Goal: Information Seeking & Learning: Learn about a topic

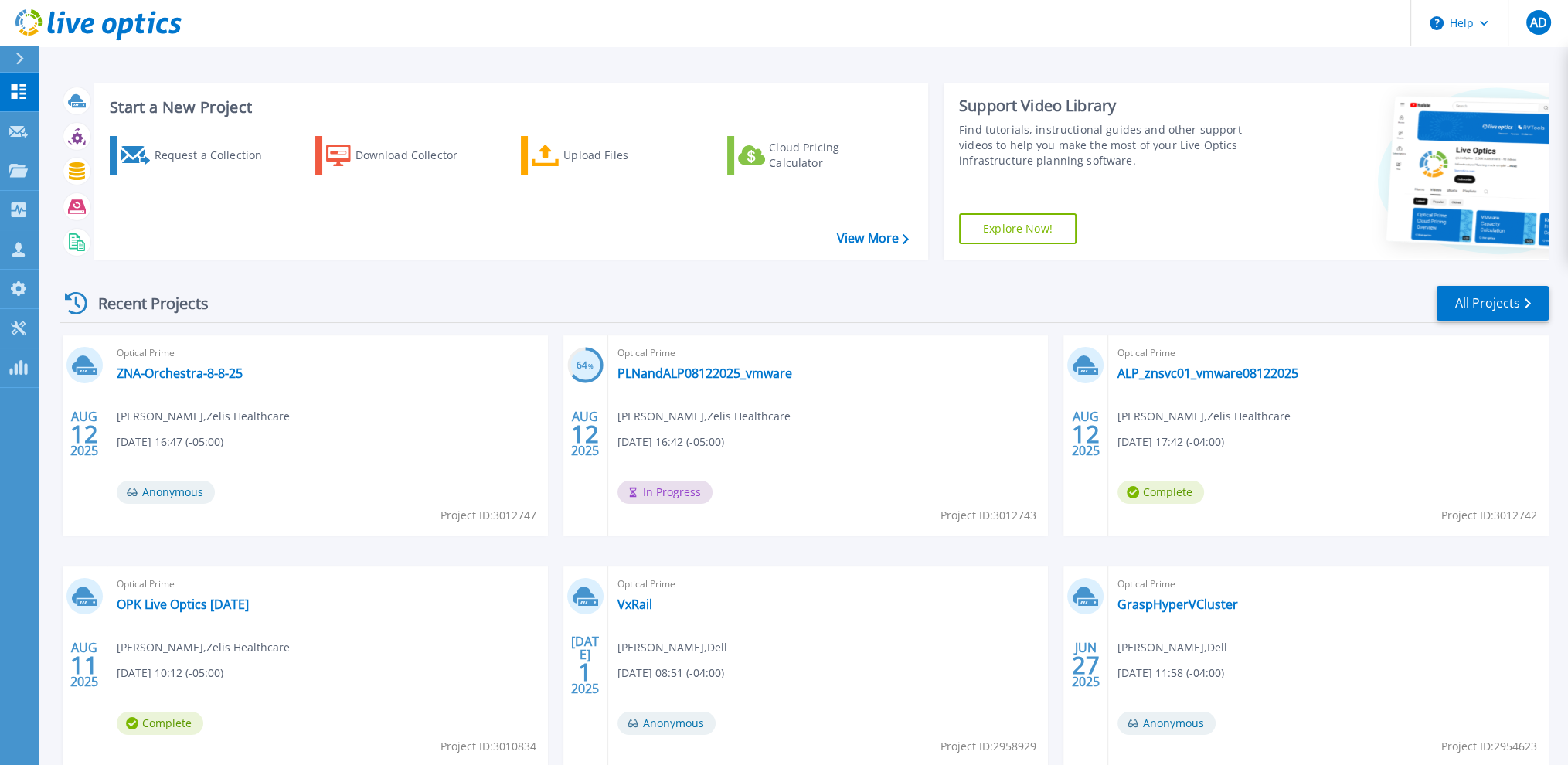
click at [724, 282] on div "Recent Projects All Projects [DATE] Optical Prime ZNA-Orchestra-8-8-25 [PERSON_…" at bounding box center [804, 540] width 1489 height 538
click at [143, 367] on link "ZNA-Orchestra-8-8-25" at bounding box center [179, 372] width 126 height 16
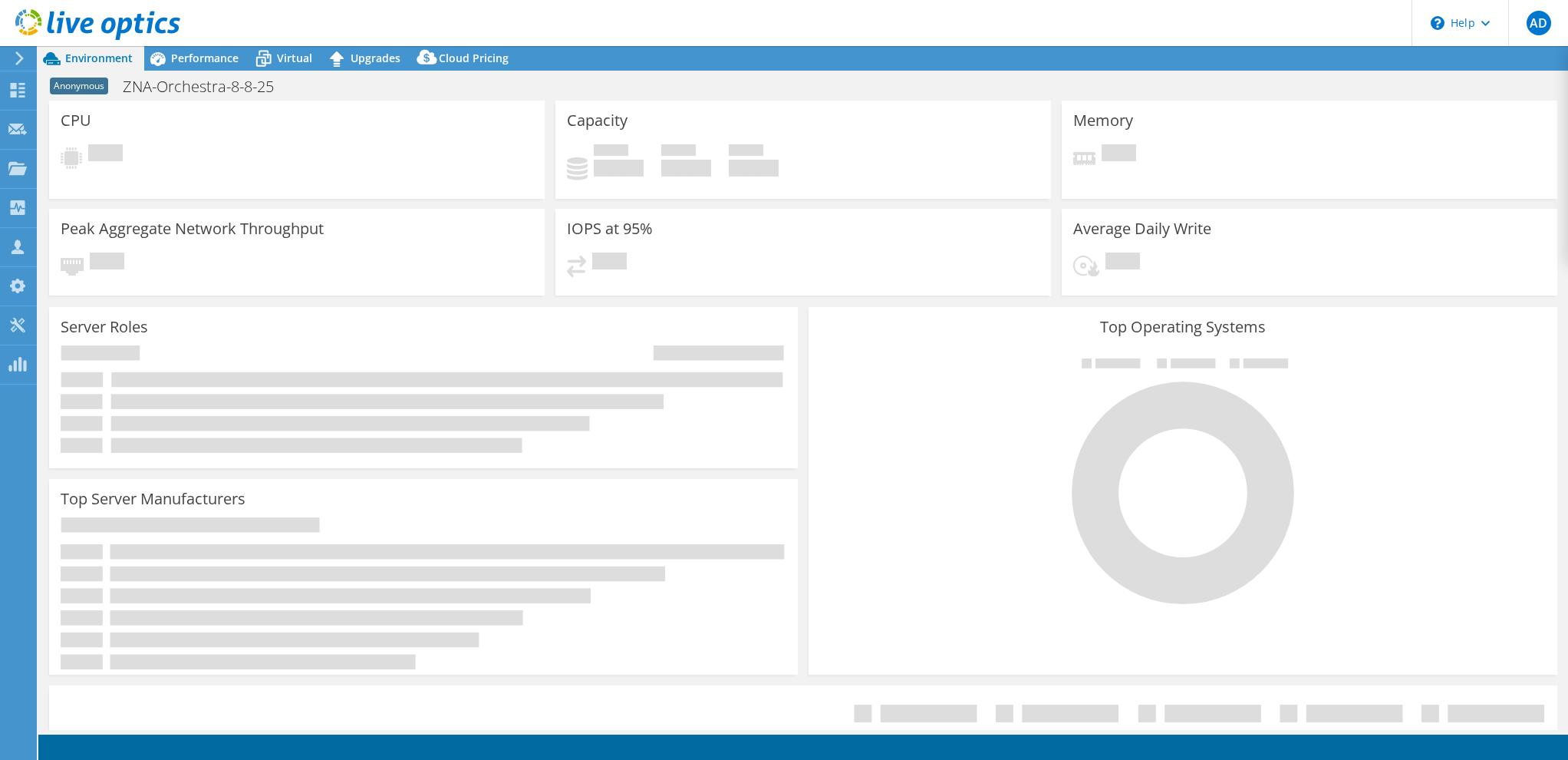
select select "USD"
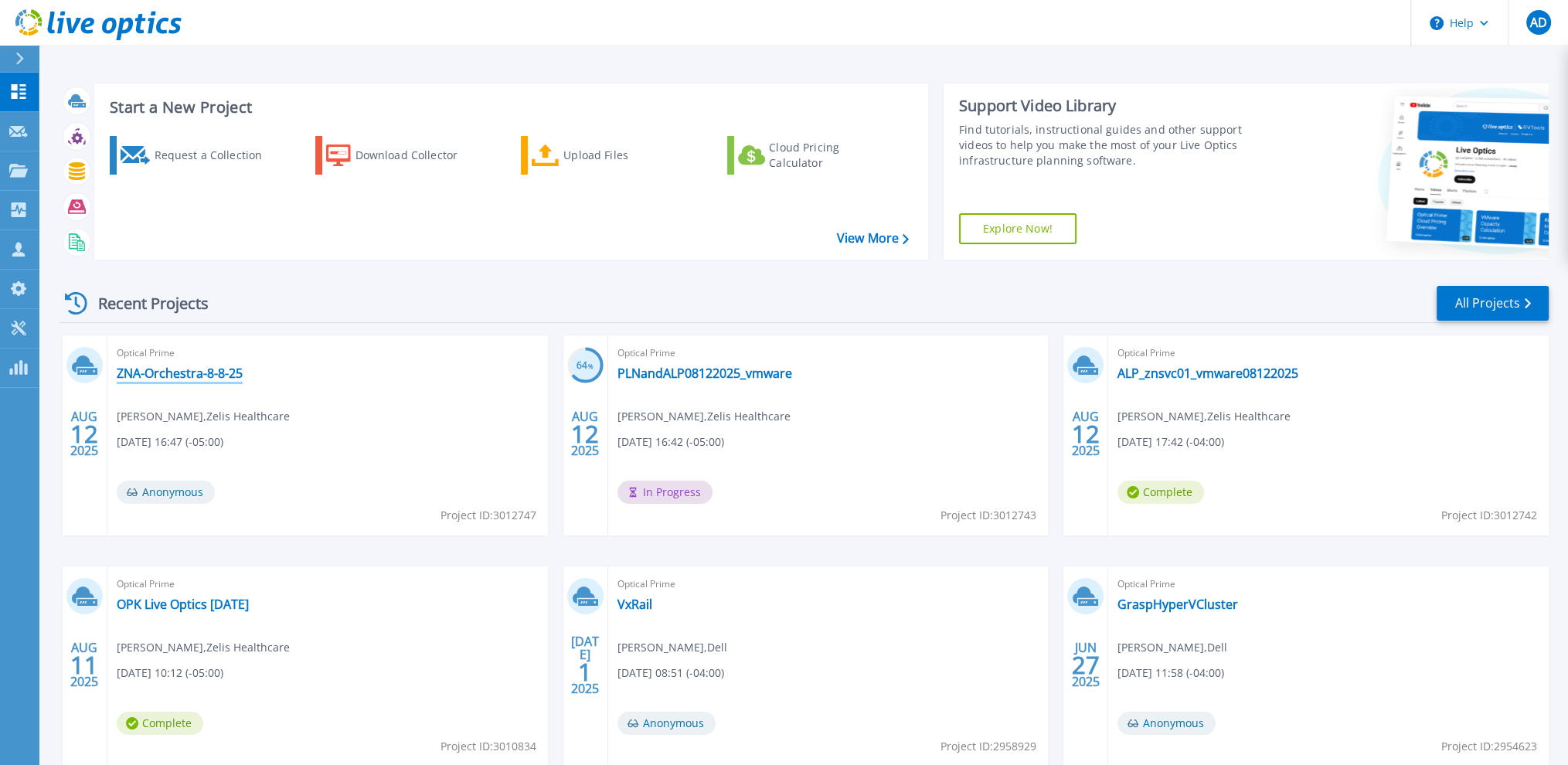
click at [160, 378] on link "ZNA-Orchestra-8-8-25" at bounding box center [179, 372] width 126 height 16
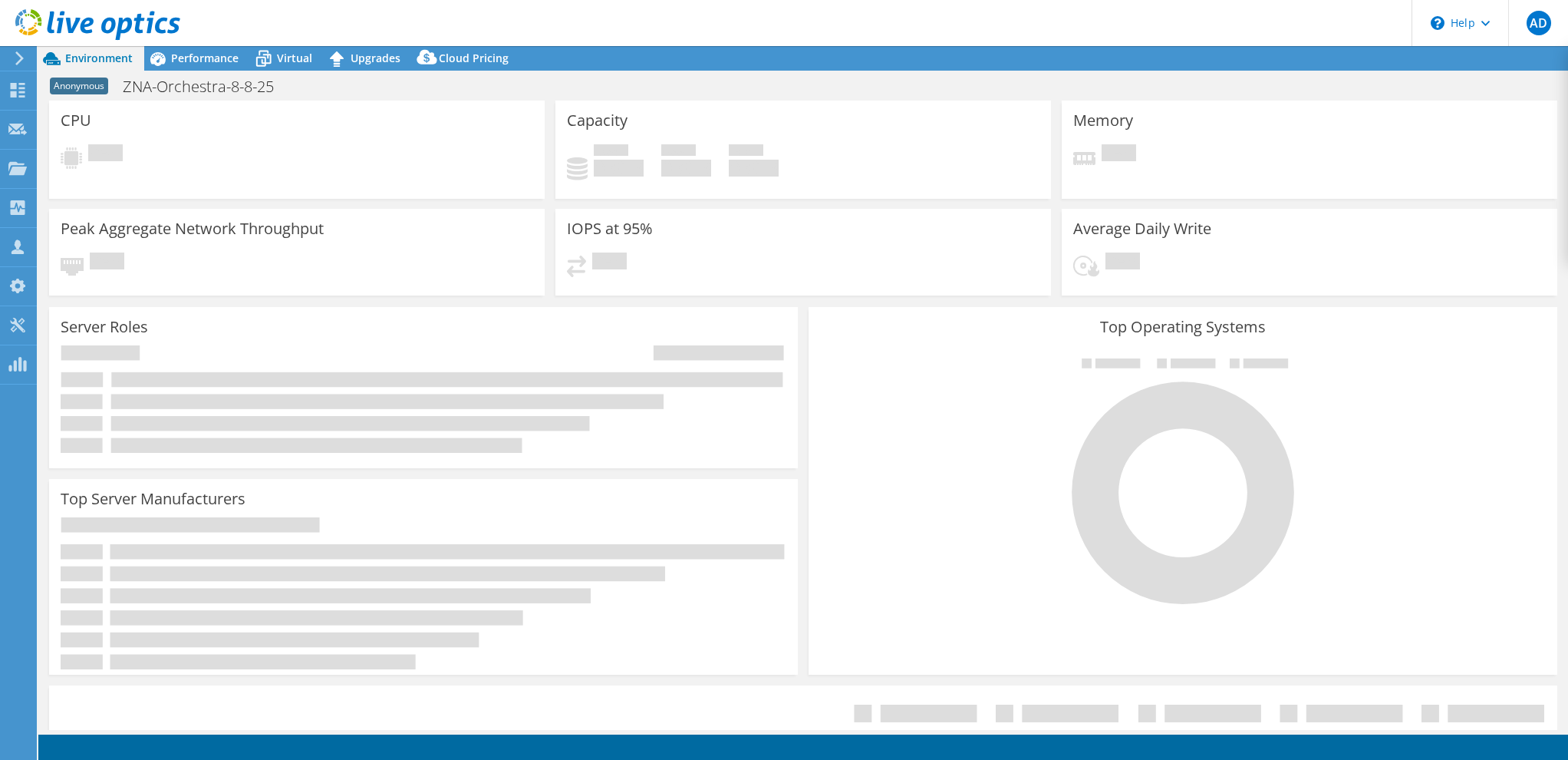
select select "USD"
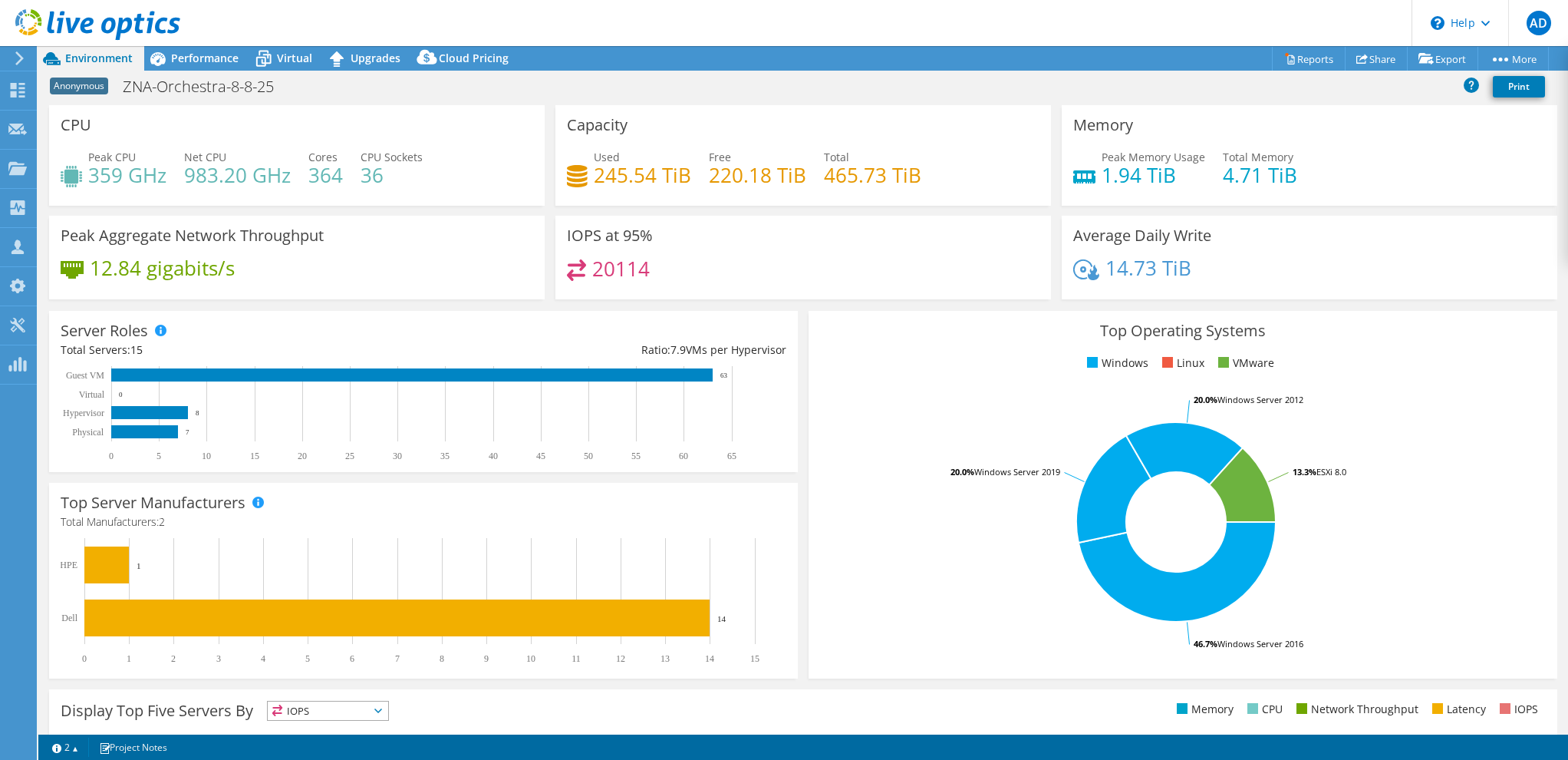
click at [409, 20] on header "AD Partner Team Member Aaron Dunn adunn@redesign-group.com redesign My Profile …" at bounding box center [784, 23] width 1568 height 46
click at [218, 61] on span "Performance" at bounding box center [205, 58] width 67 height 15
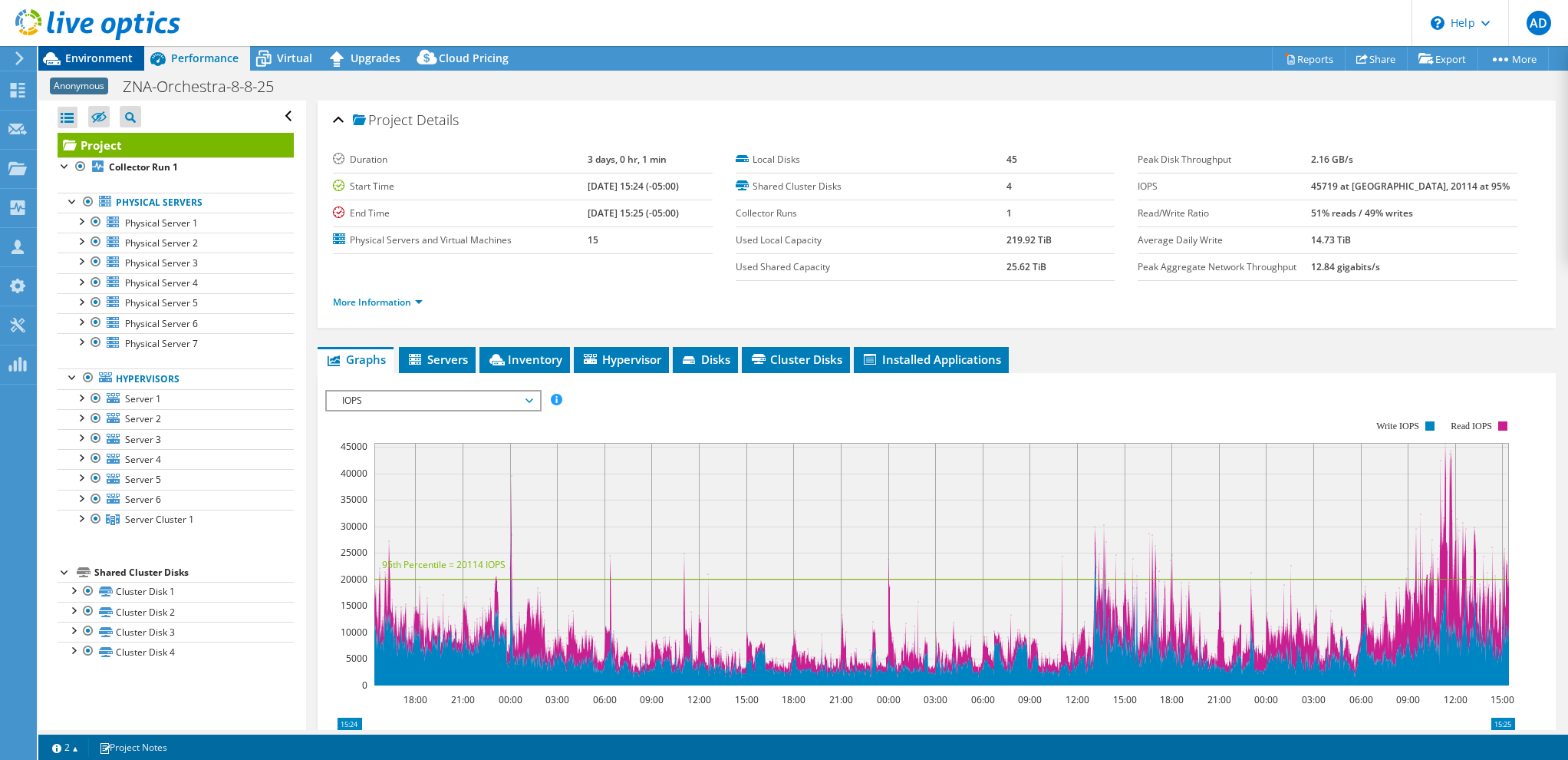
click at [125, 55] on span "Environment" at bounding box center [99, 58] width 67 height 15
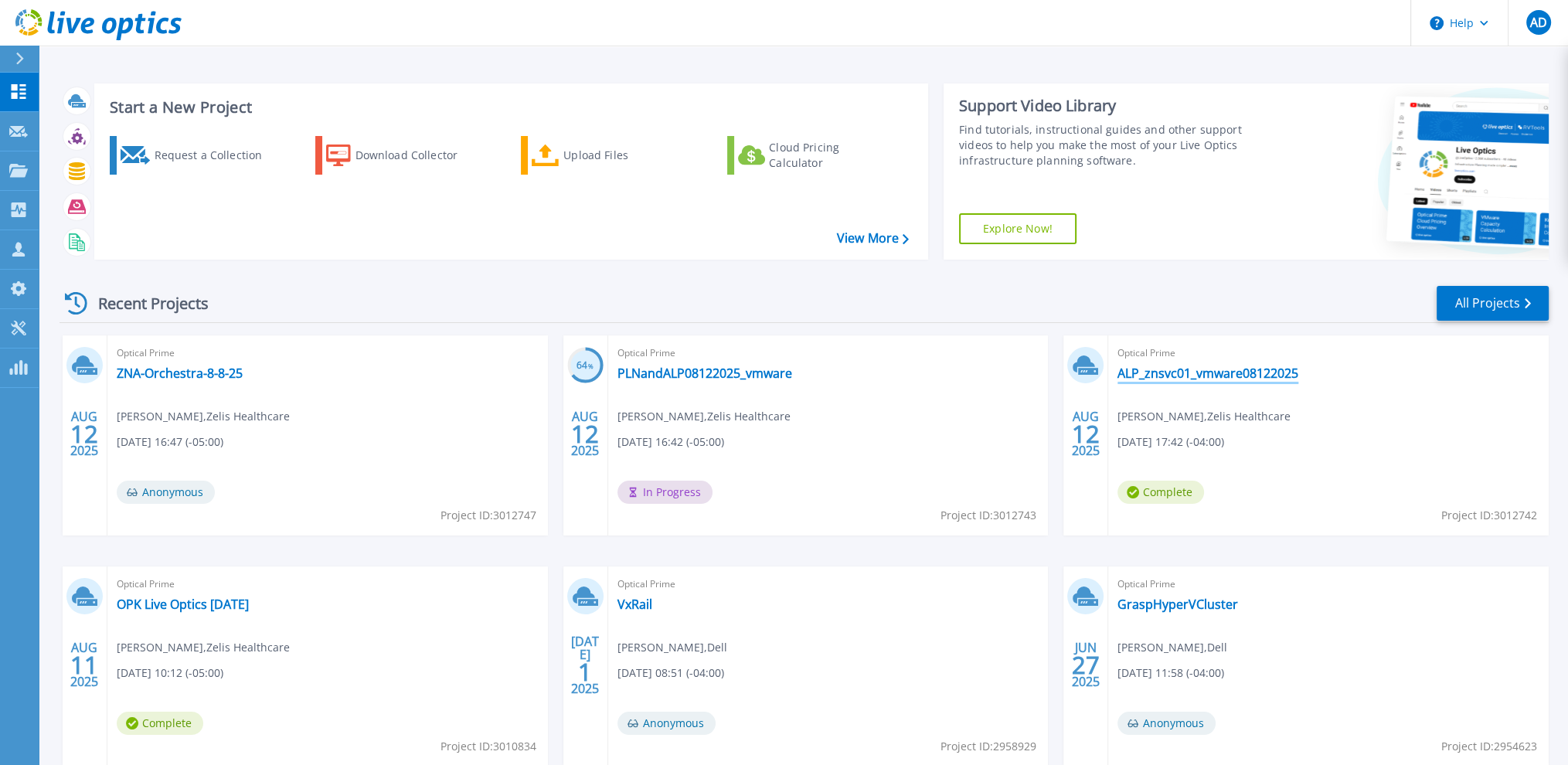
click at [1216, 370] on link "ALP_znsvc01_vmware08122025" at bounding box center [1207, 372] width 181 height 16
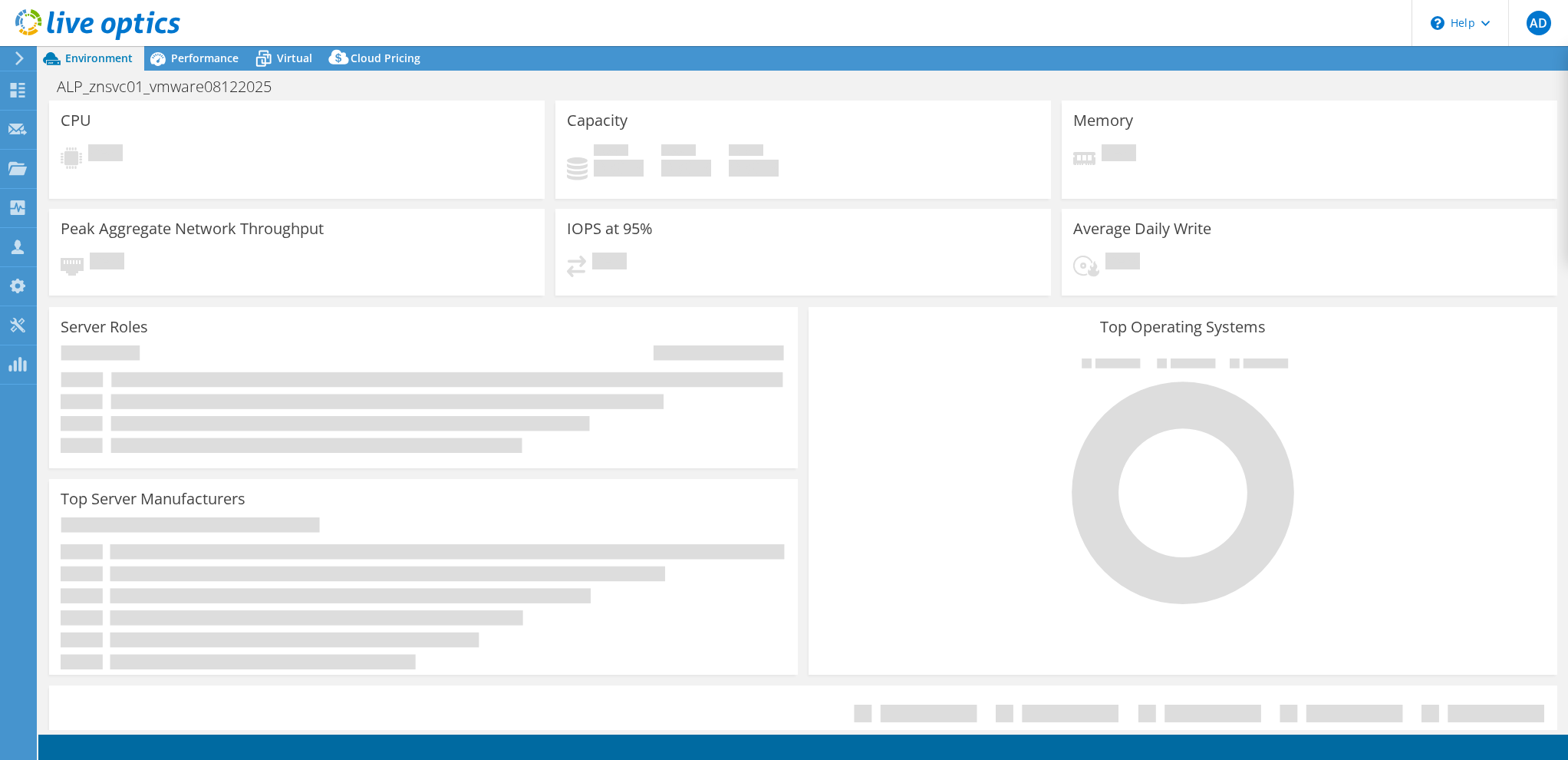
select select "USD"
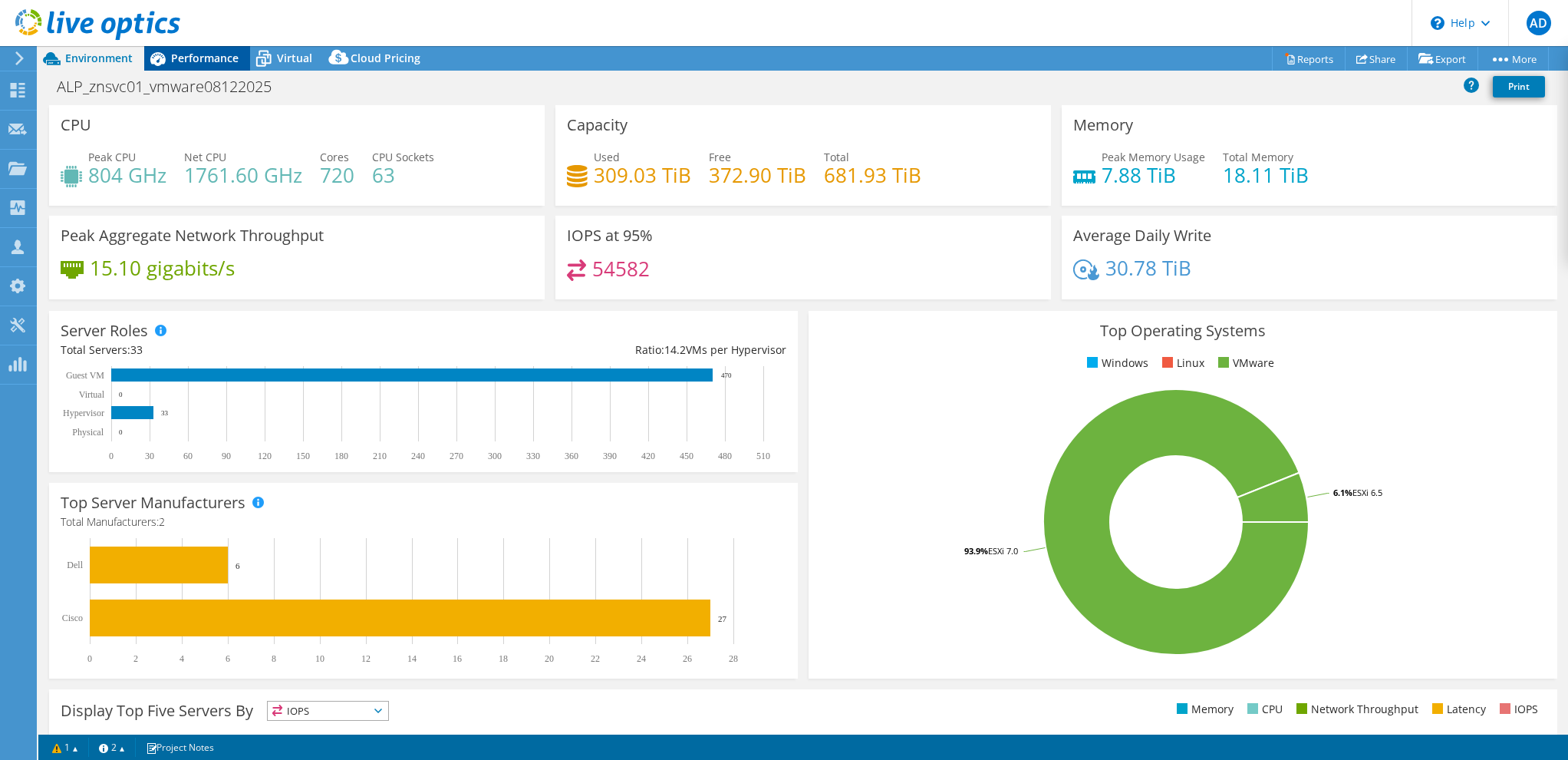
click at [207, 62] on span "Performance" at bounding box center [205, 58] width 67 height 15
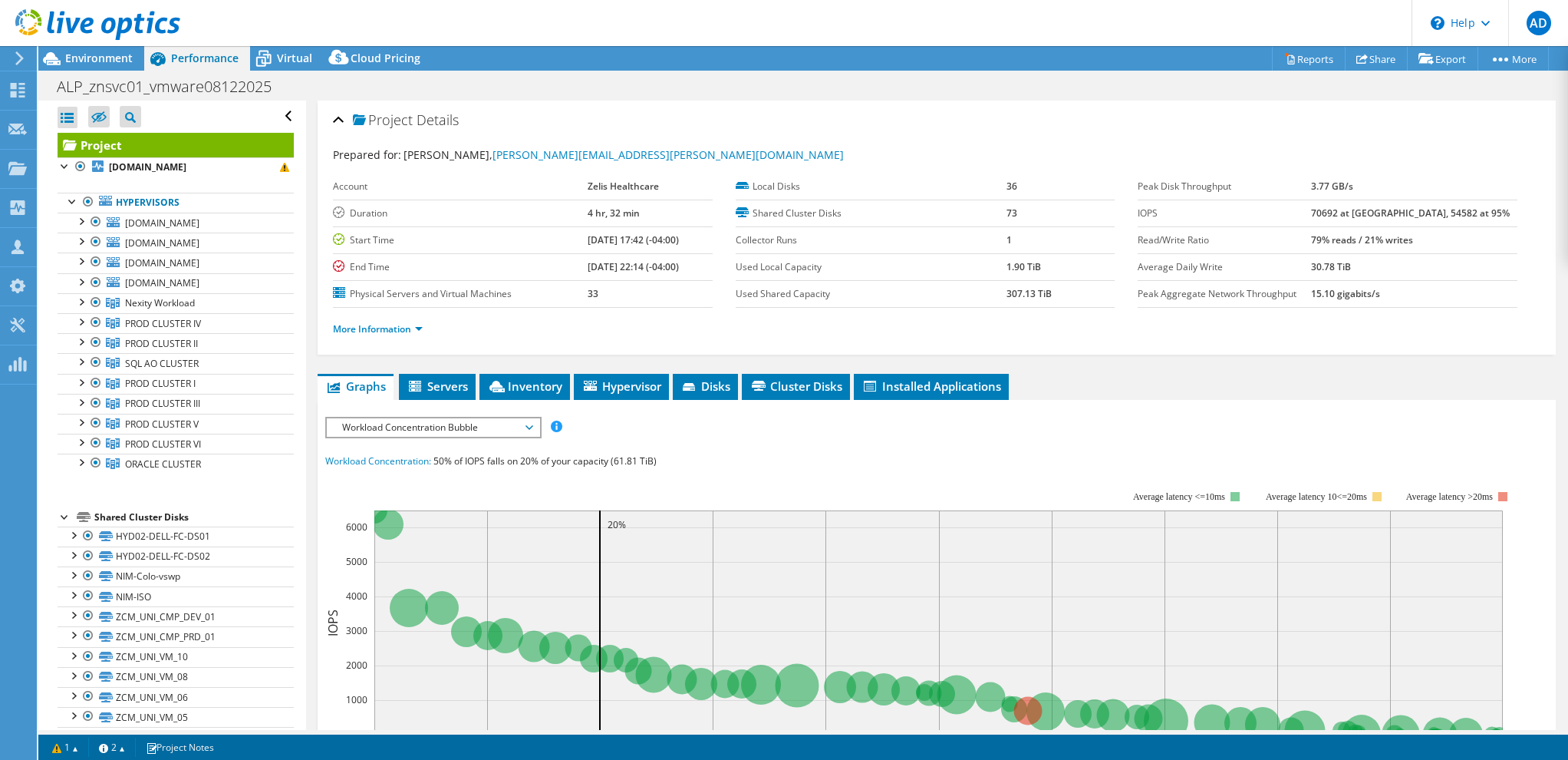
click at [249, 26] on header "AD Partner Team Member Aaron Dunn adunn@redesign-group.com redesign My Profile …" at bounding box center [784, 23] width 1568 height 46
click at [56, 26] on icon at bounding box center [97, 25] width 165 height 32
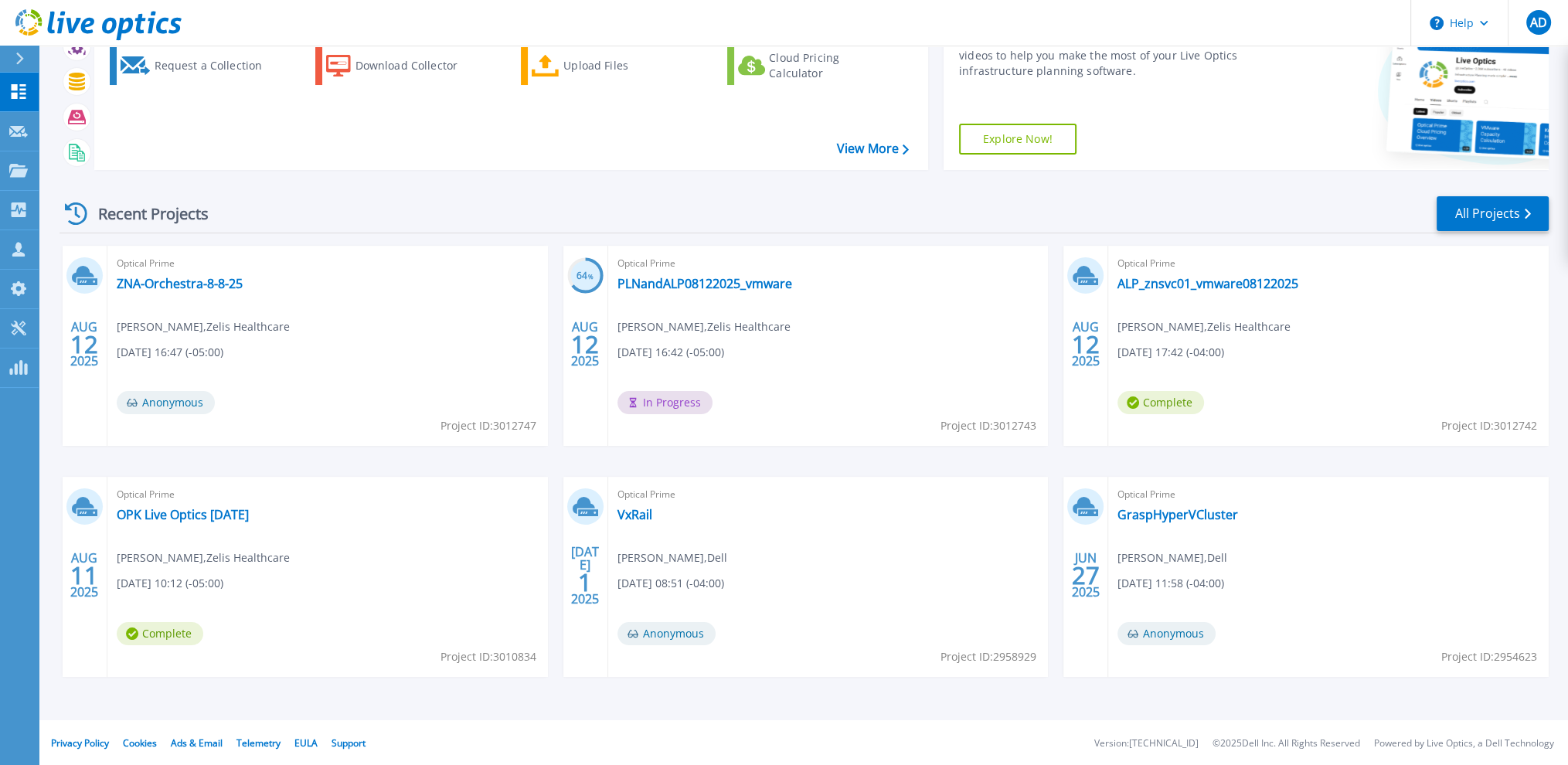
scroll to position [91, 0]
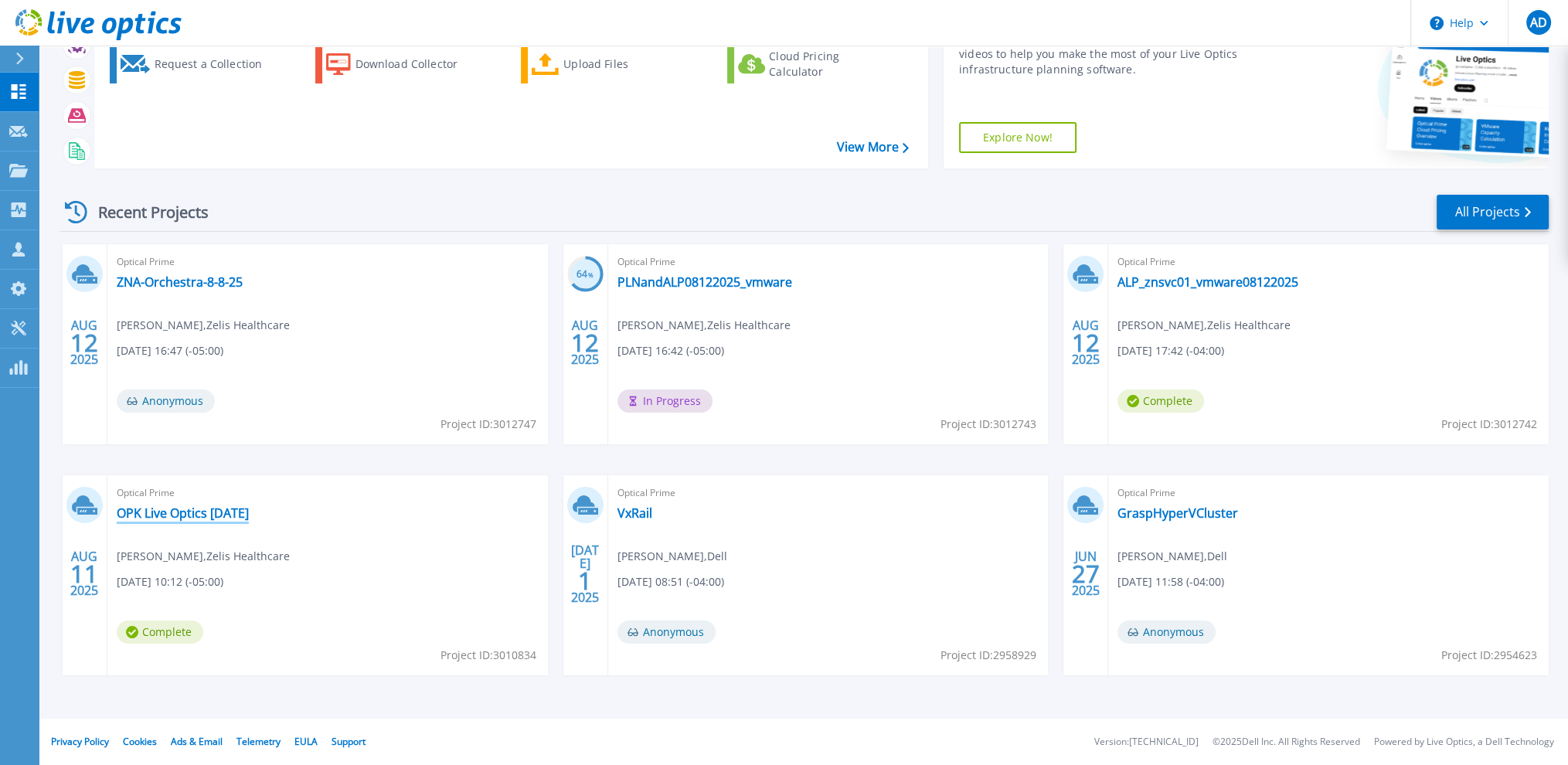
click at [180, 515] on link "OPK Live Optics [DATE]" at bounding box center [183, 513] width 132 height 16
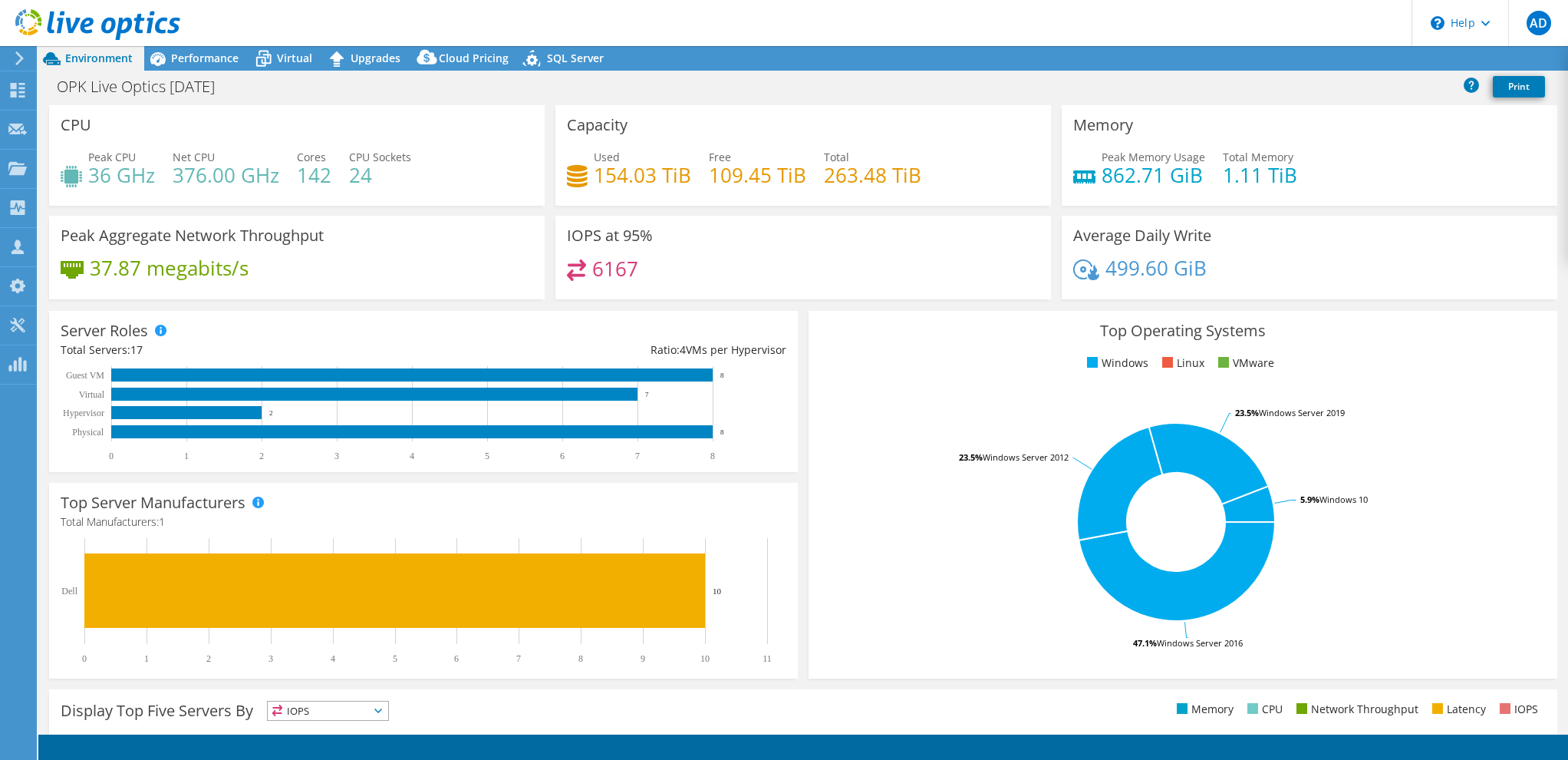
select select "USD"
click at [192, 61] on span "Performance" at bounding box center [205, 58] width 67 height 15
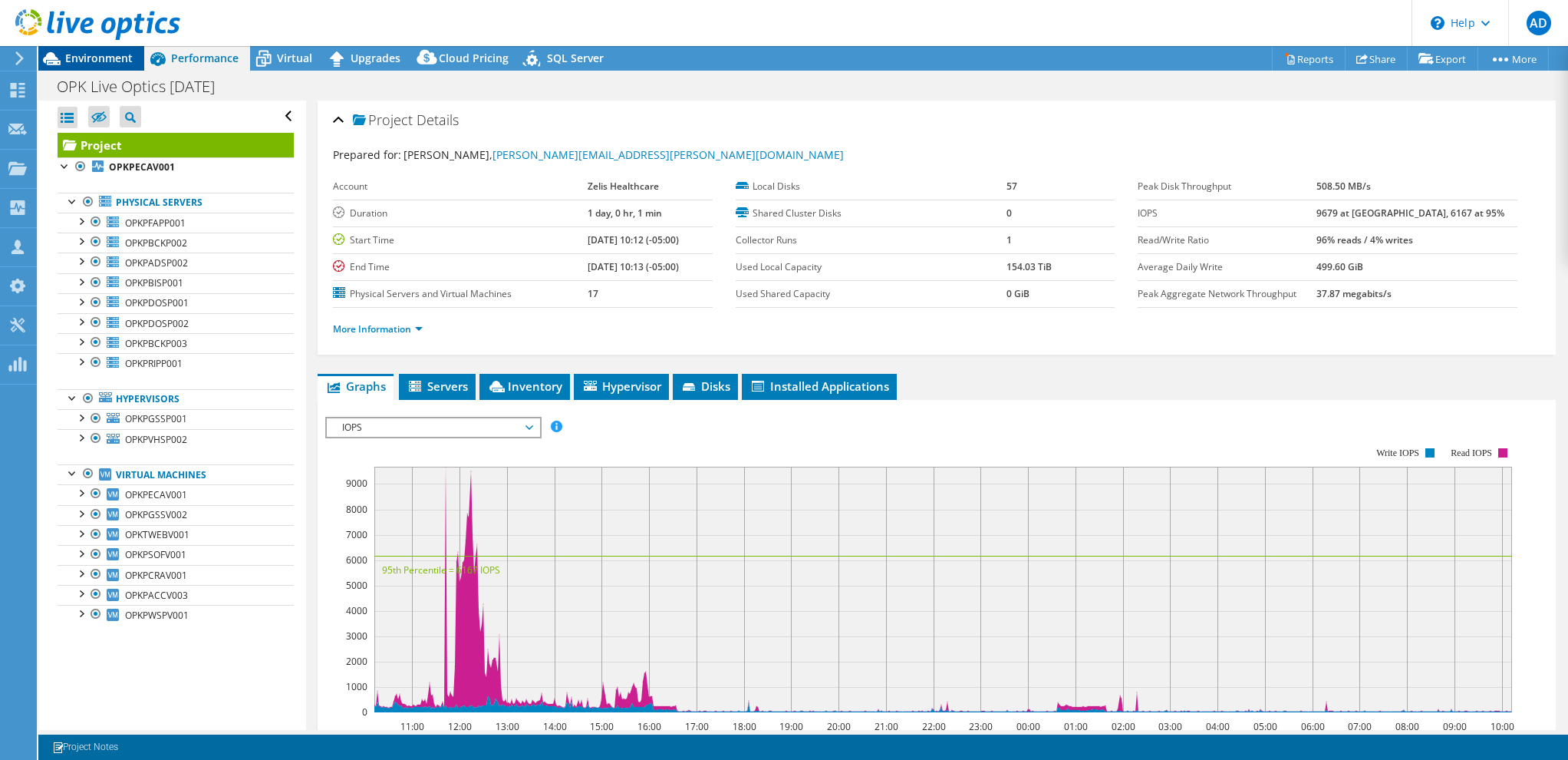
click at [107, 56] on span "Environment" at bounding box center [99, 58] width 67 height 15
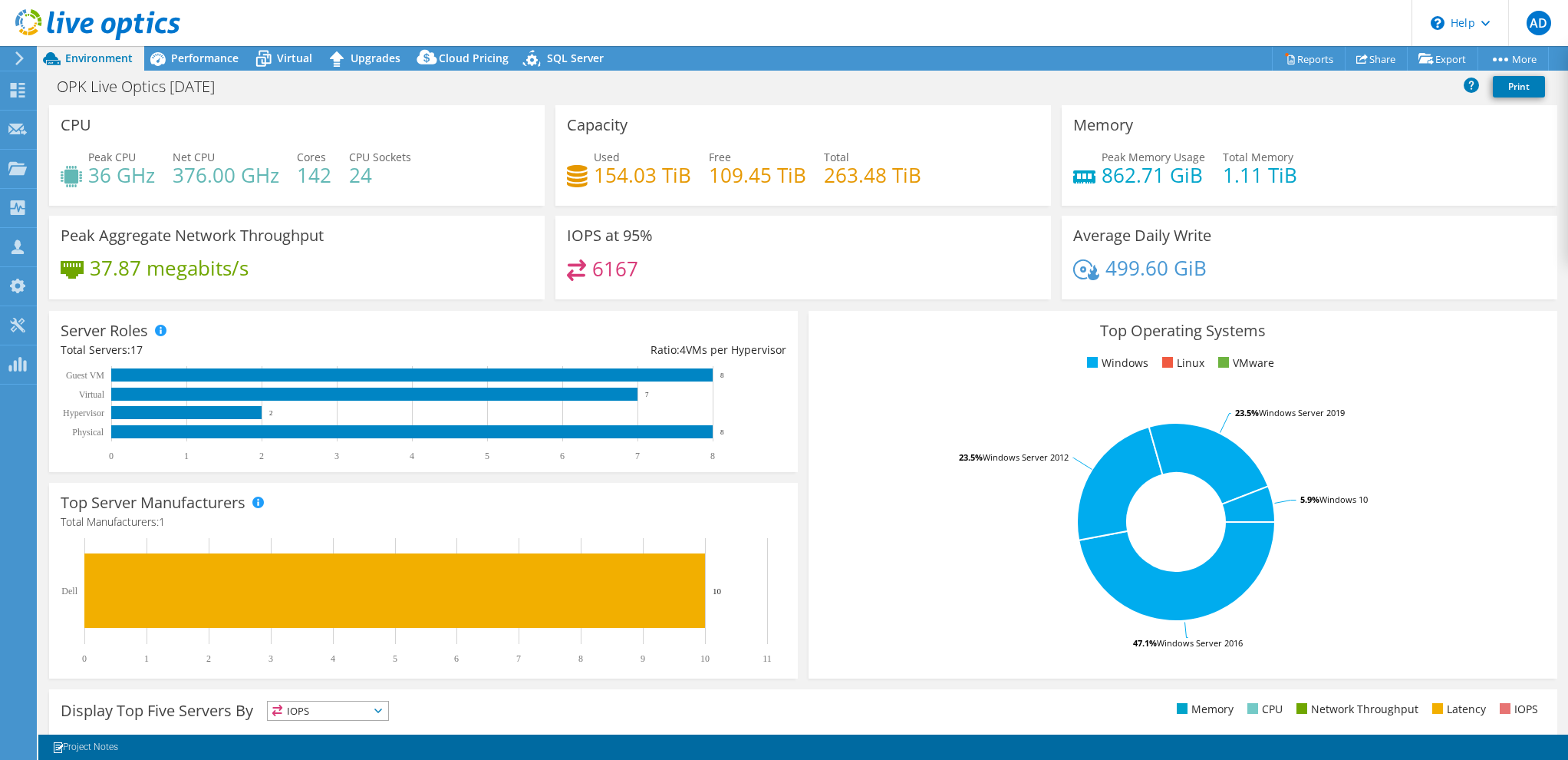
click at [73, 30] on use at bounding box center [97, 25] width 165 height 31
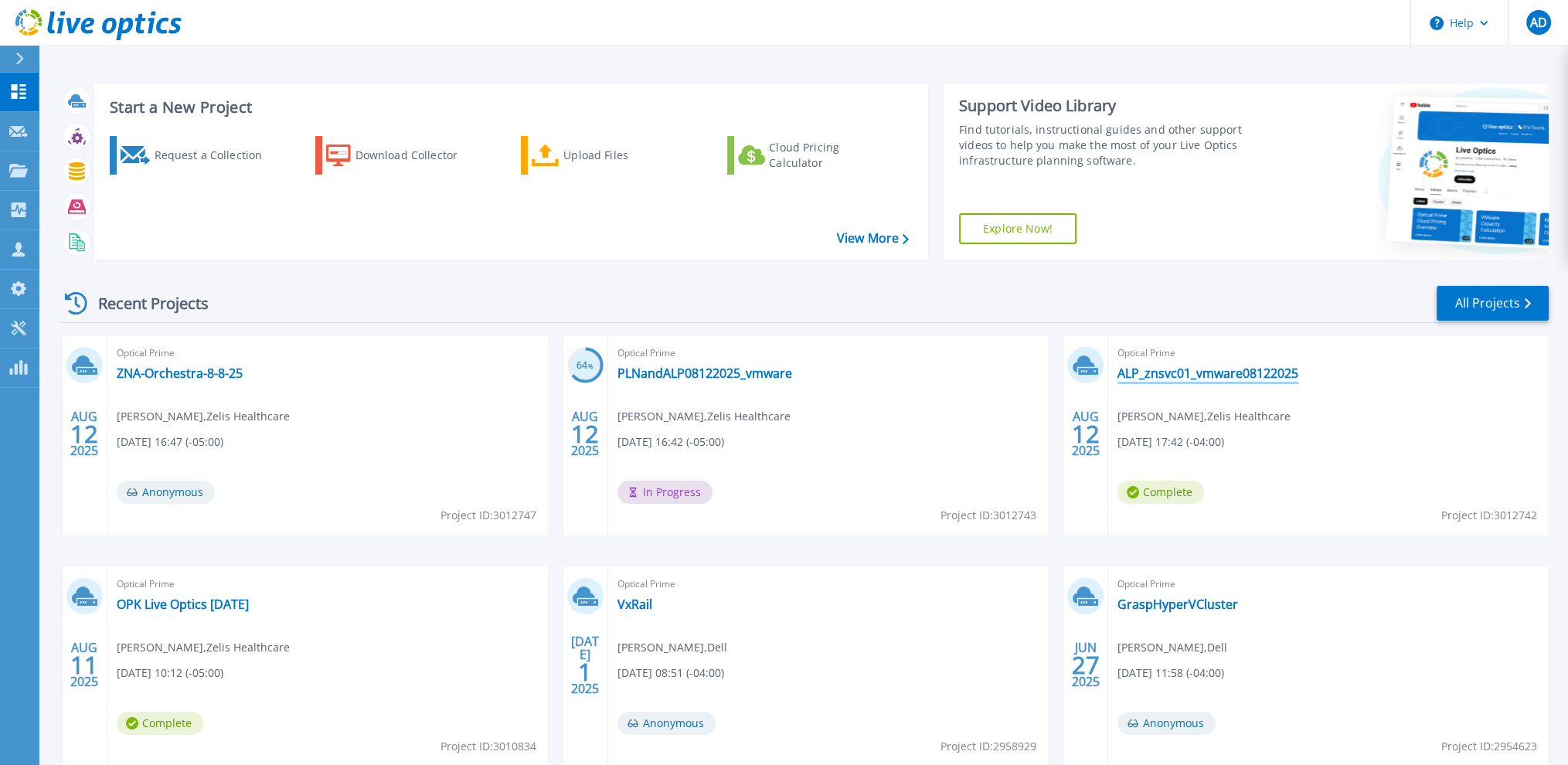
click at [1196, 372] on link "ALP_znsvc01_vmware08122025" at bounding box center [1207, 372] width 181 height 16
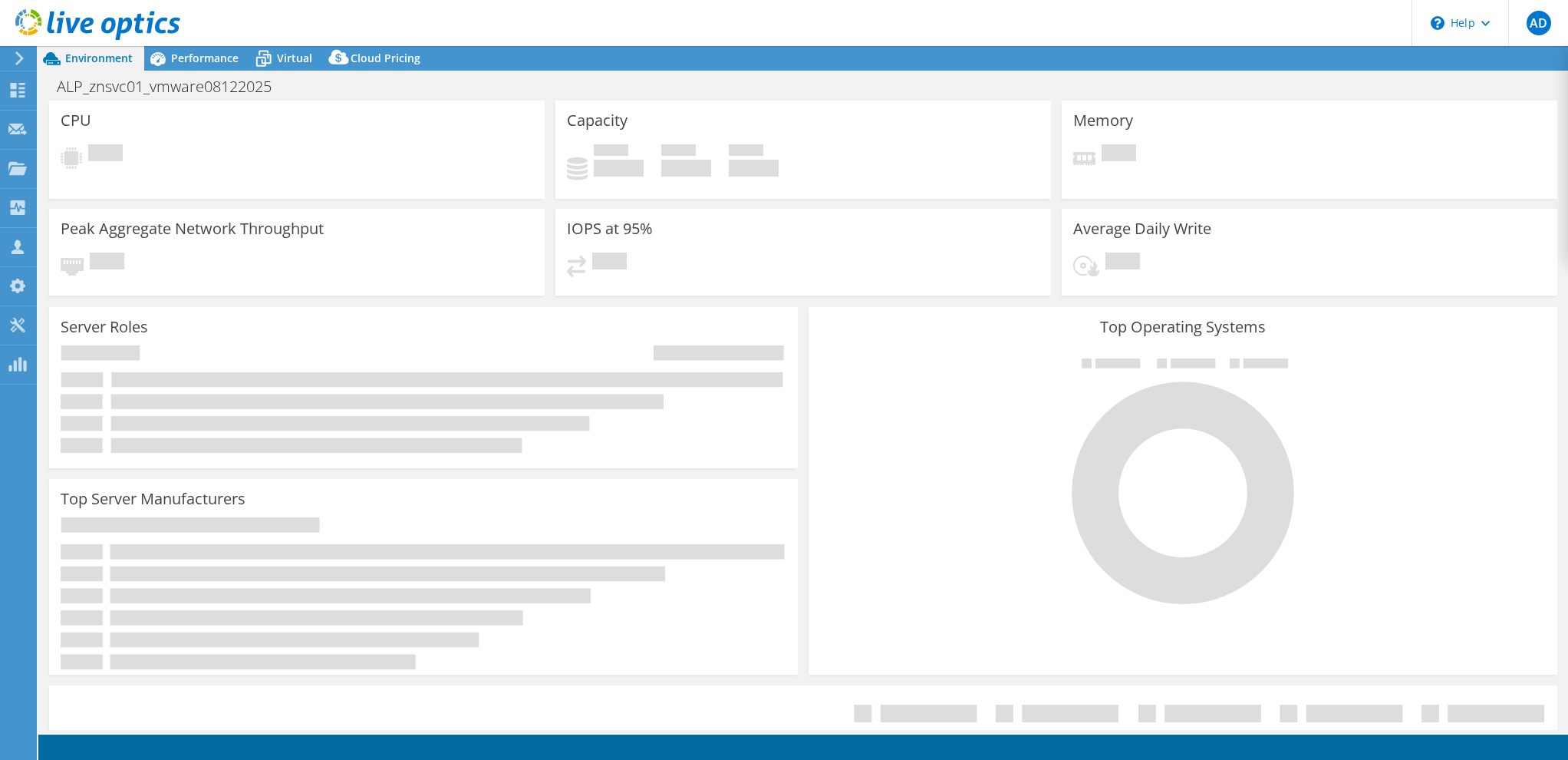
select select "USD"
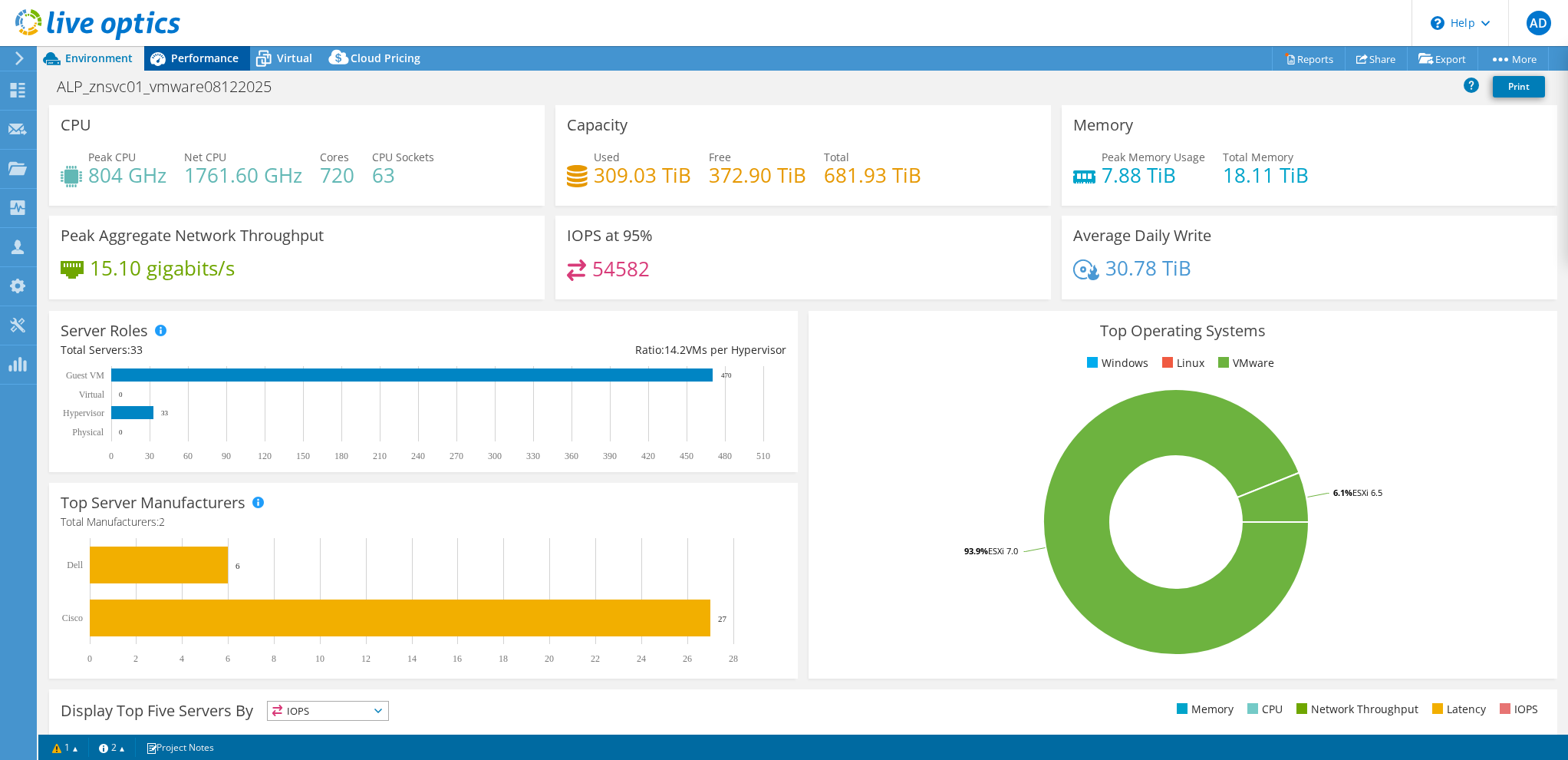
click at [186, 62] on span "Performance" at bounding box center [205, 58] width 67 height 15
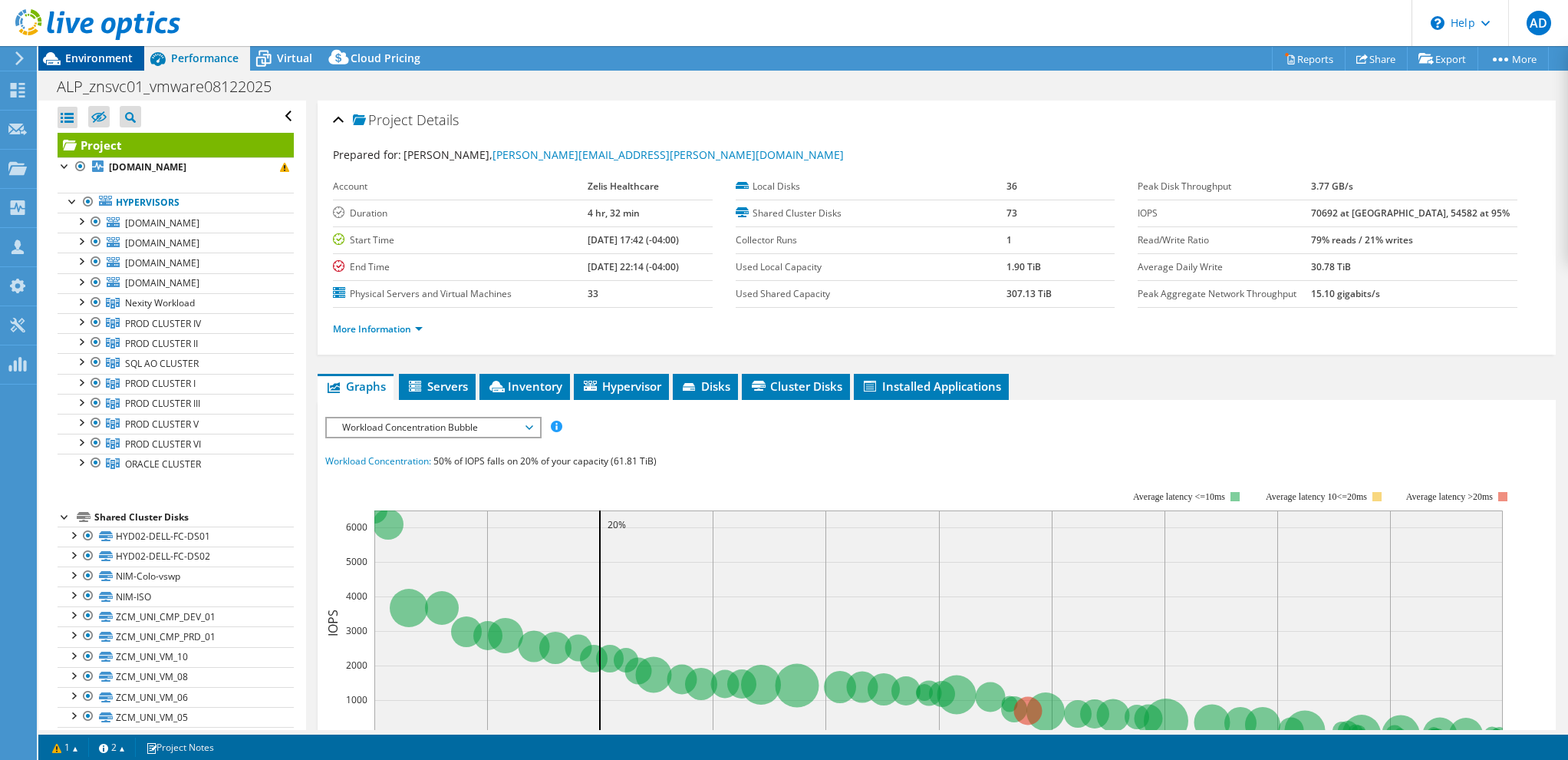
click at [119, 58] on span "Environment" at bounding box center [99, 58] width 67 height 15
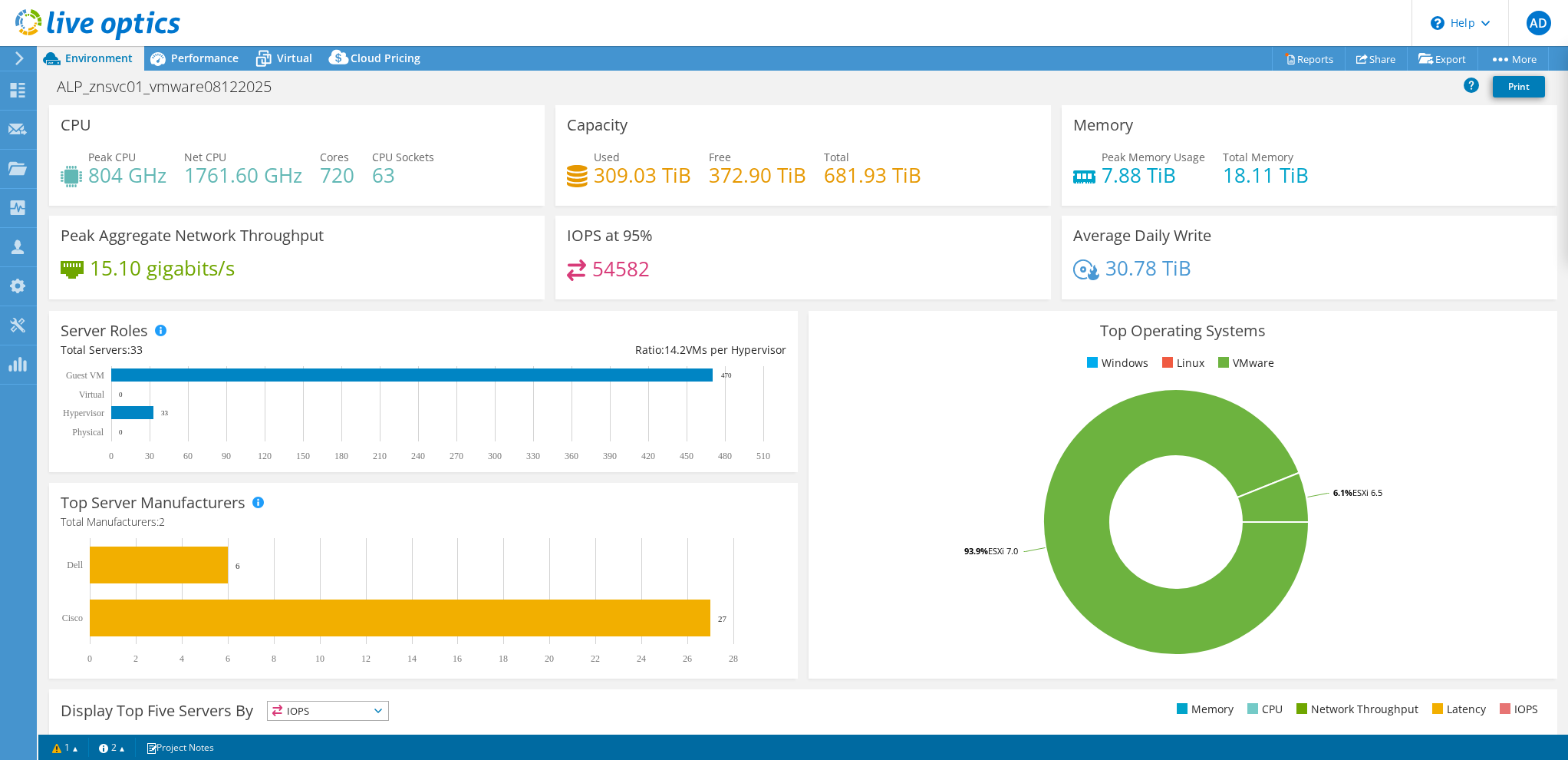
click at [112, 26] on use at bounding box center [97, 25] width 165 height 31
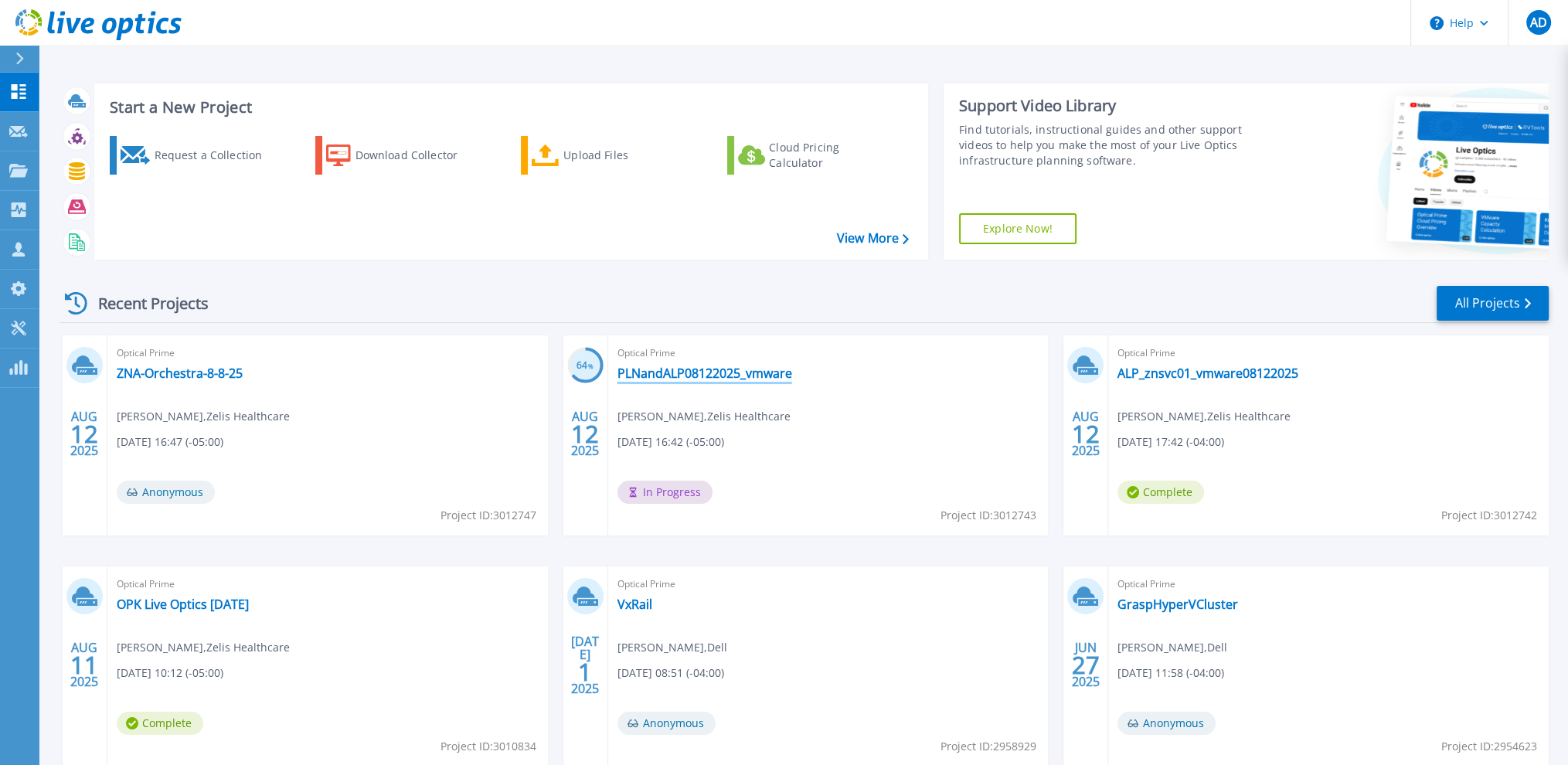
click at [738, 374] on link "PLNandALP08122025_vmware" at bounding box center [705, 372] width 174 height 16
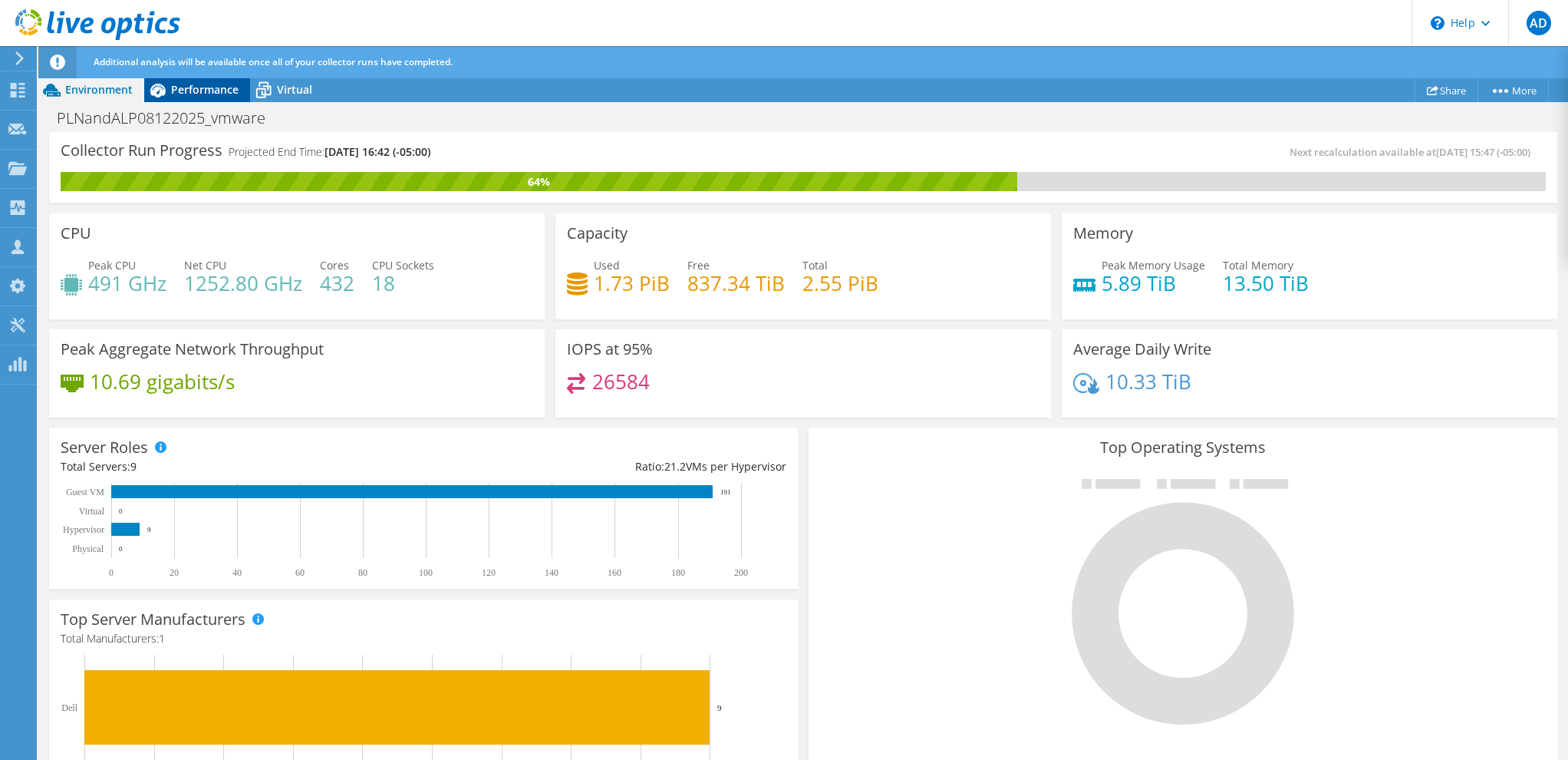
click at [178, 95] on span "Performance" at bounding box center [205, 89] width 67 height 15
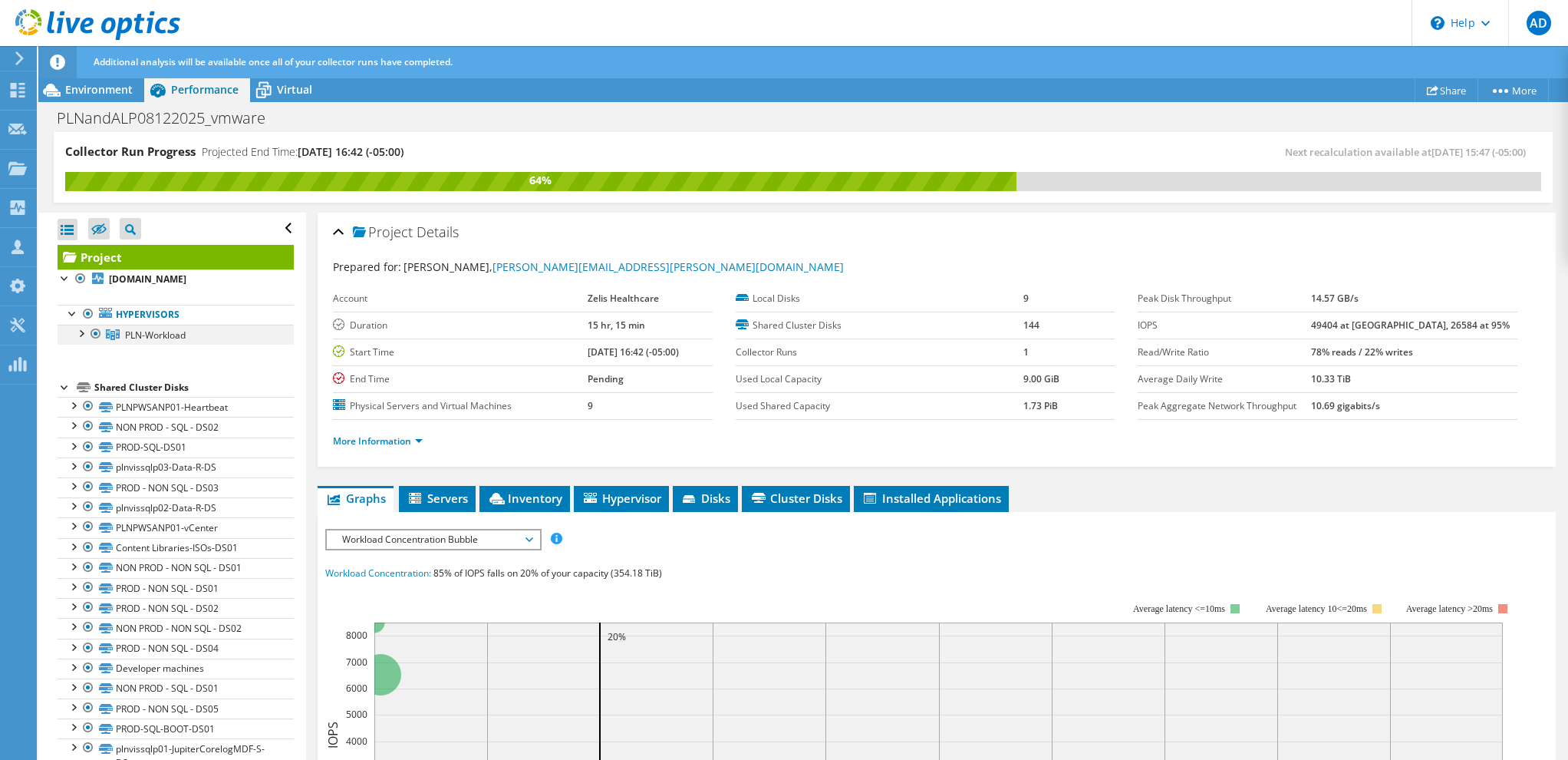
click at [80, 333] on div at bounding box center [80, 332] width 15 height 15
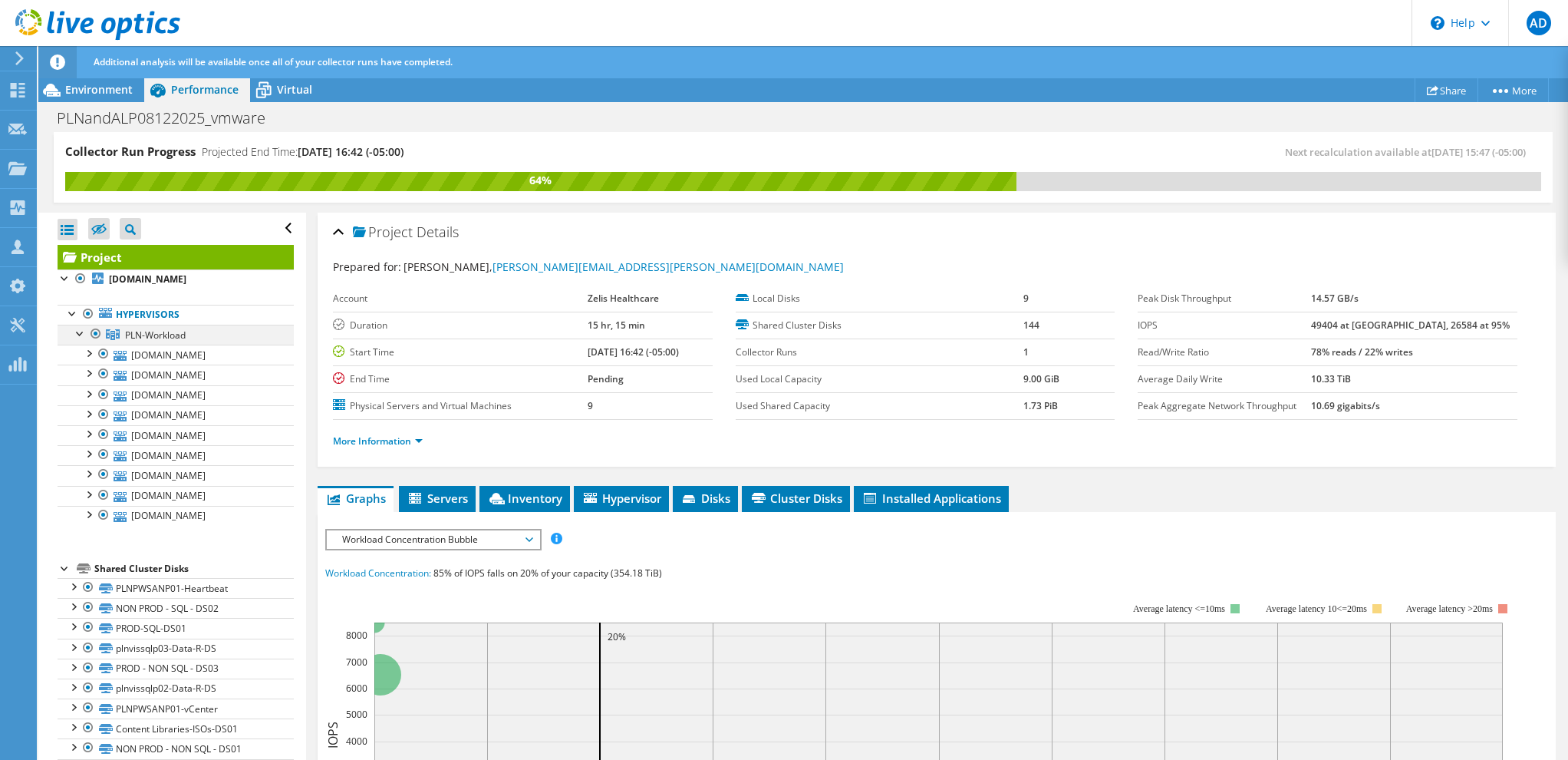
click at [80, 333] on div at bounding box center [80, 332] width 15 height 15
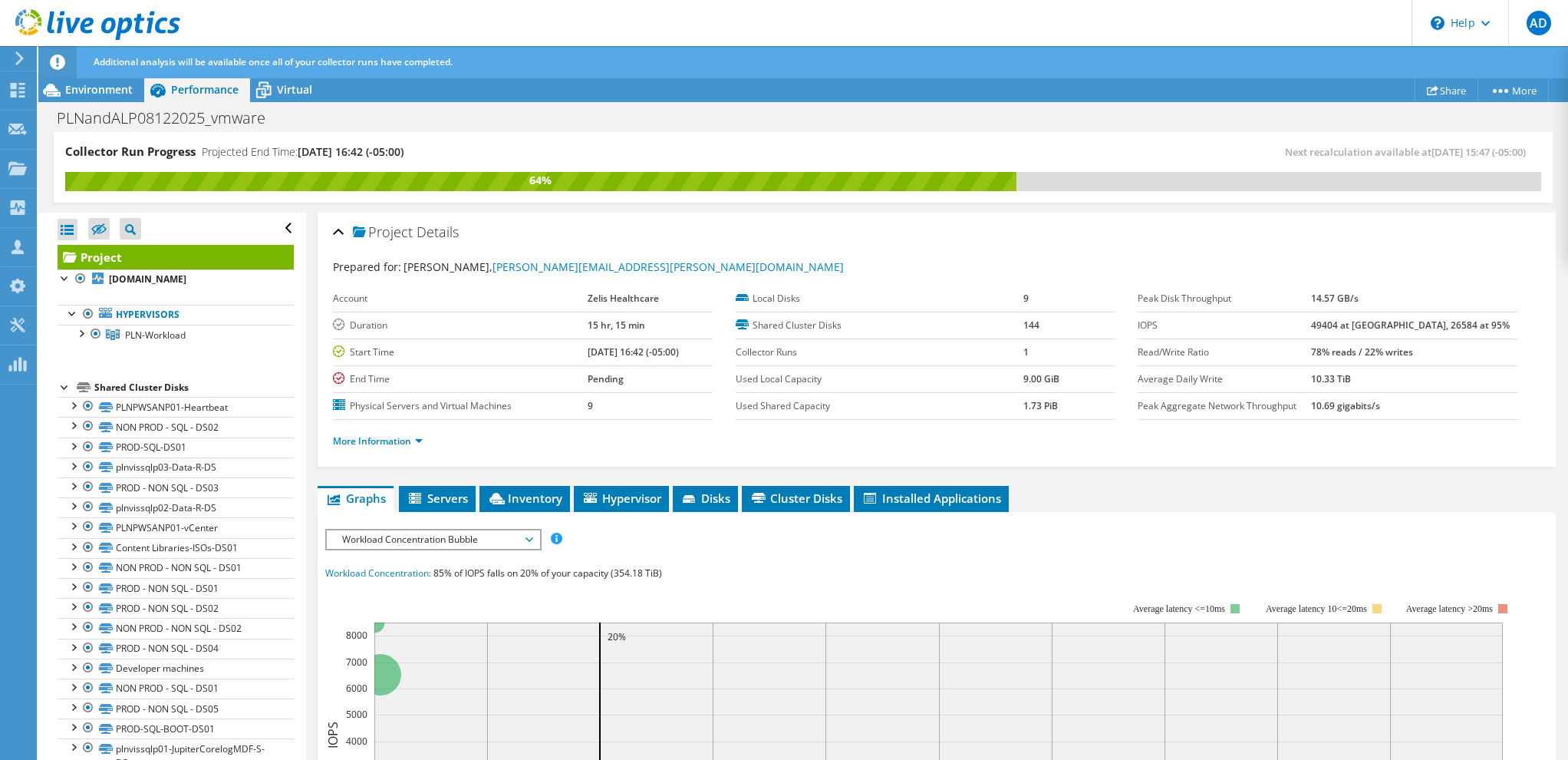
click at [49, 17] on icon at bounding box center [97, 25] width 165 height 32
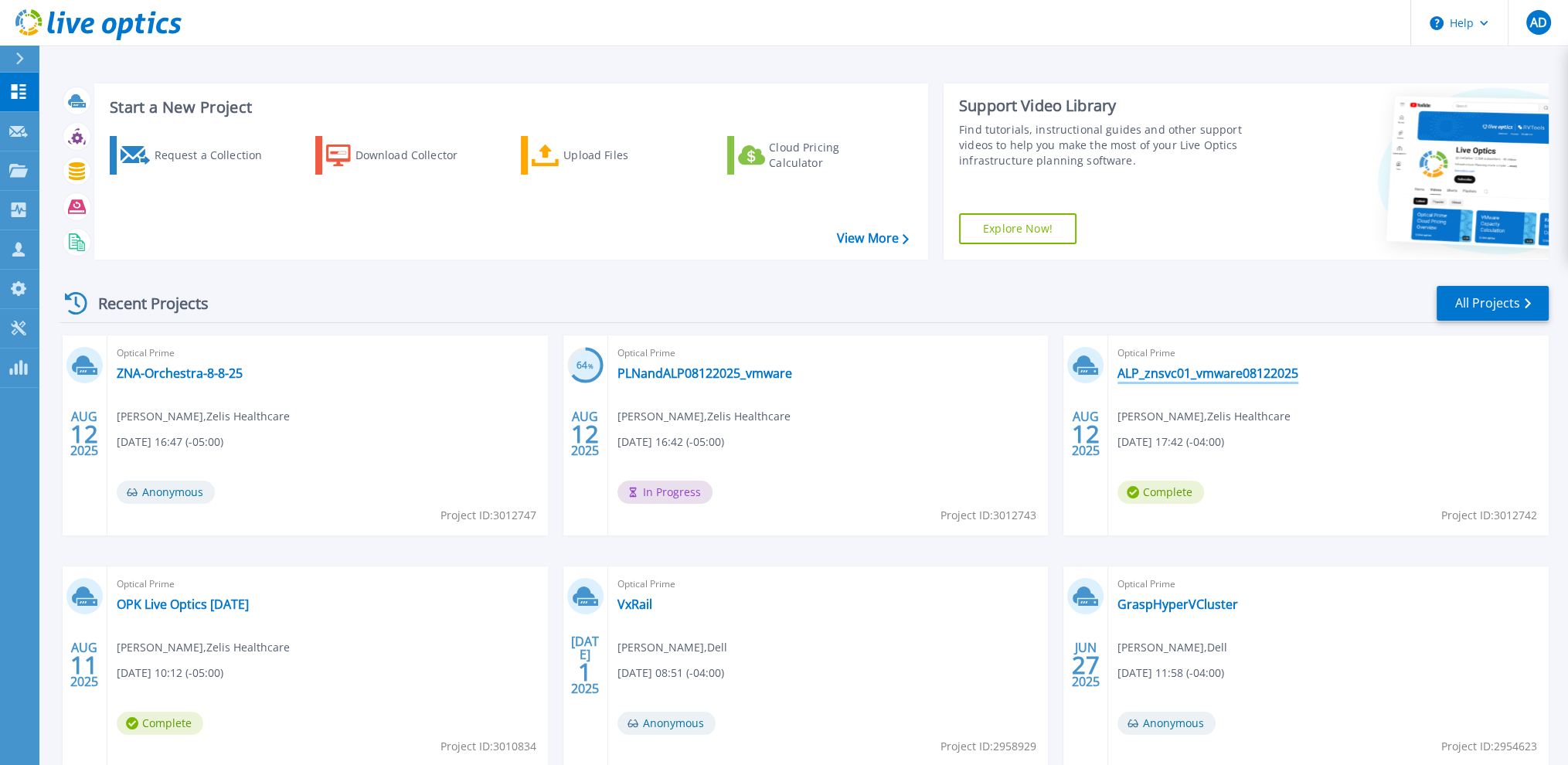
click at [1207, 374] on link "ALP_znsvc01_vmware08122025" at bounding box center [1207, 372] width 181 height 16
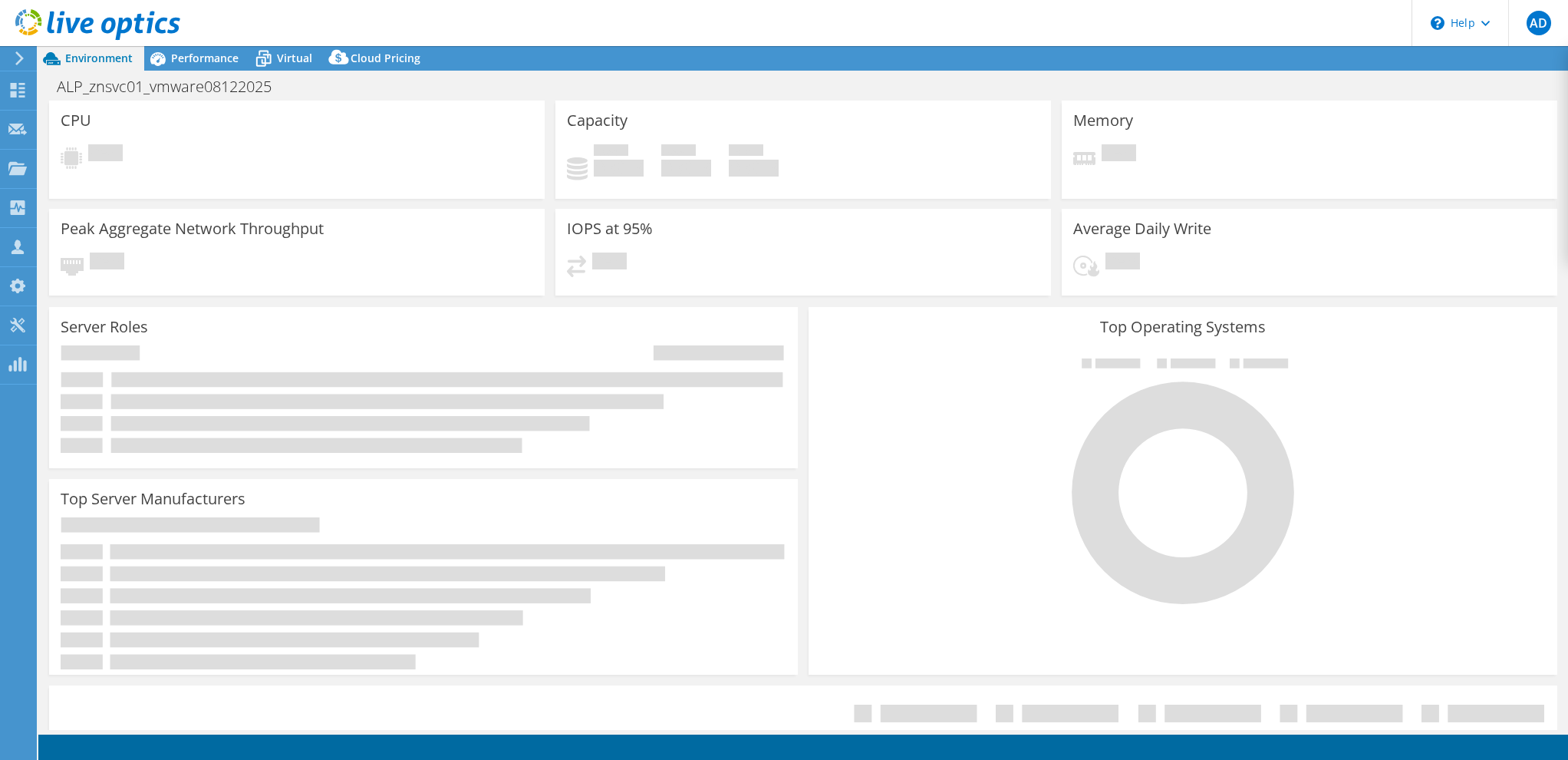
select select "USD"
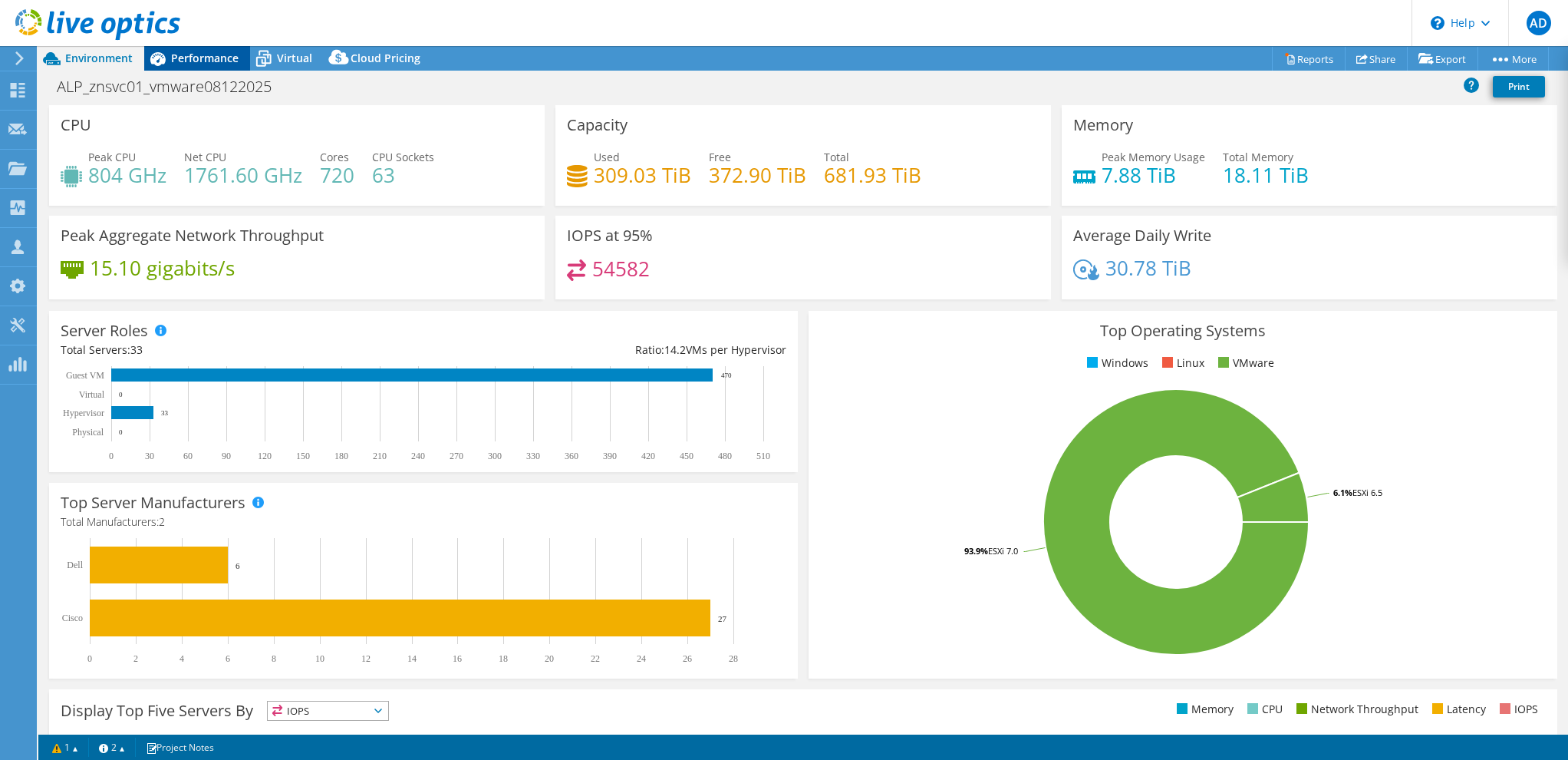
click at [199, 61] on span "Performance" at bounding box center [205, 58] width 67 height 15
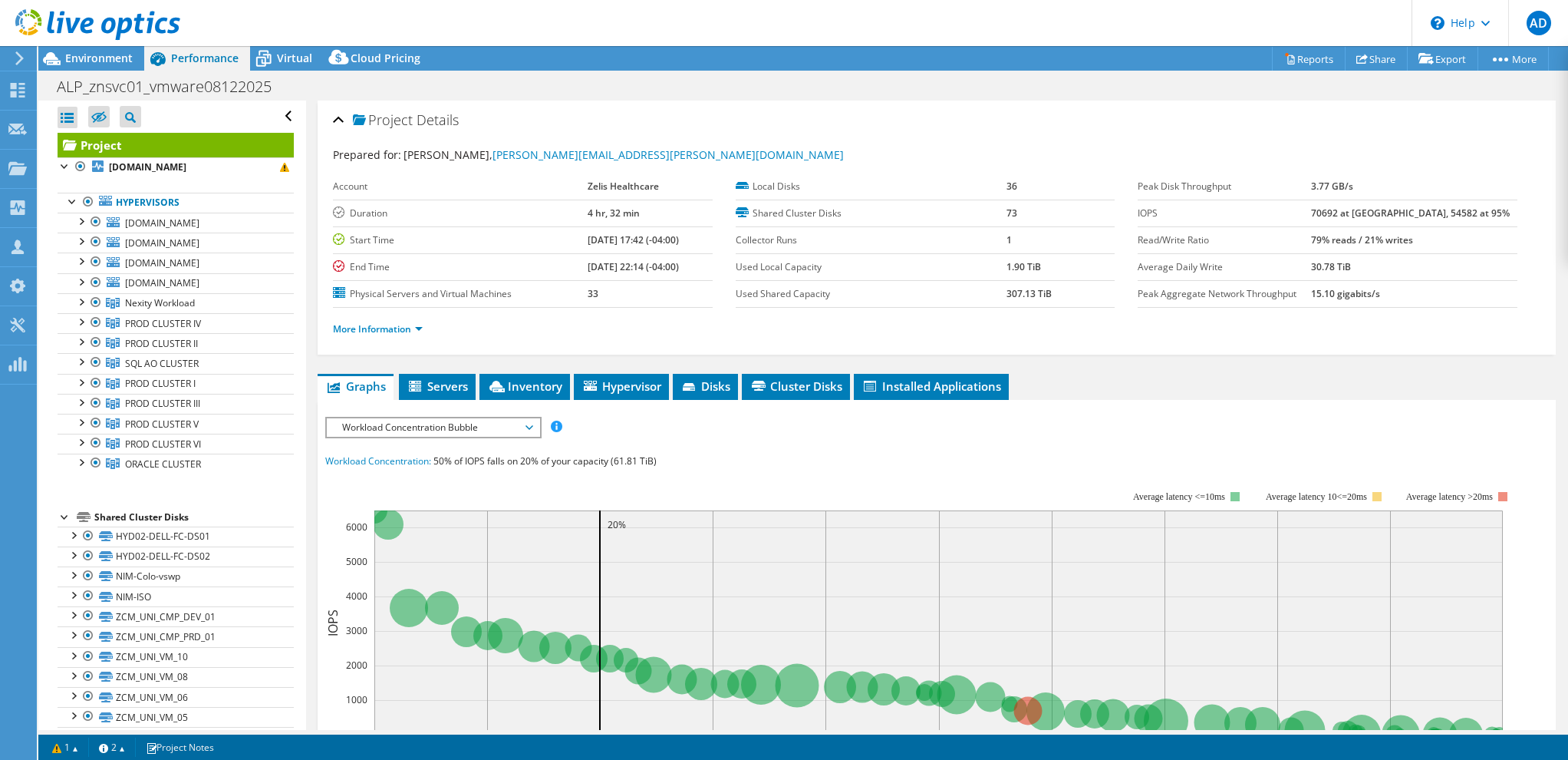
click at [683, 317] on ul "More Information" at bounding box center [936, 327] width 1207 height 21
click at [396, 333] on li "More Information" at bounding box center [382, 329] width 99 height 17
click at [400, 328] on link "More Information" at bounding box center [377, 329] width 90 height 13
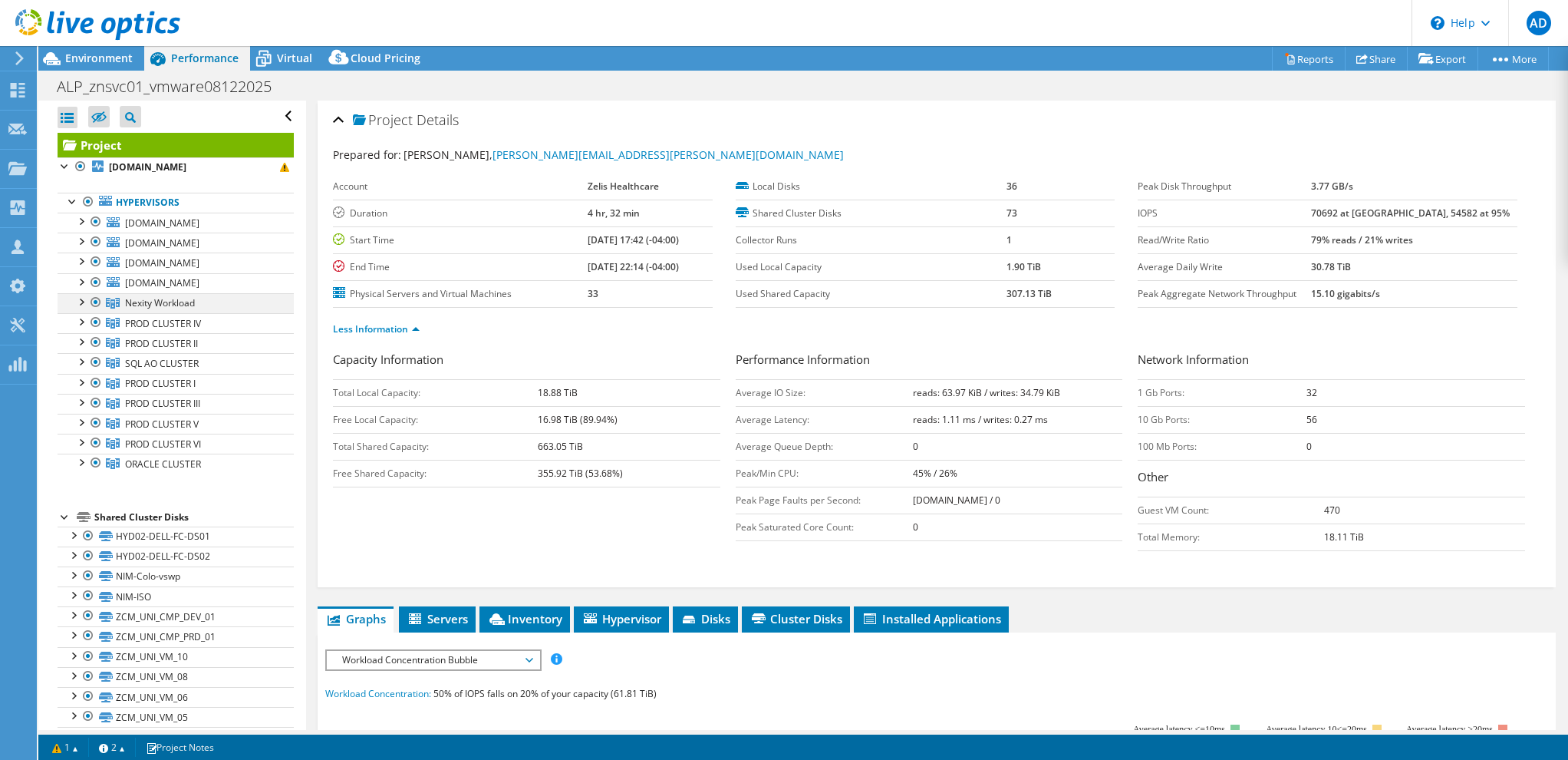
click at [80, 299] on div at bounding box center [80, 301] width 15 height 15
click at [153, 309] on span "ORACLE CLUSTER" at bounding box center [159, 303] width 70 height 13
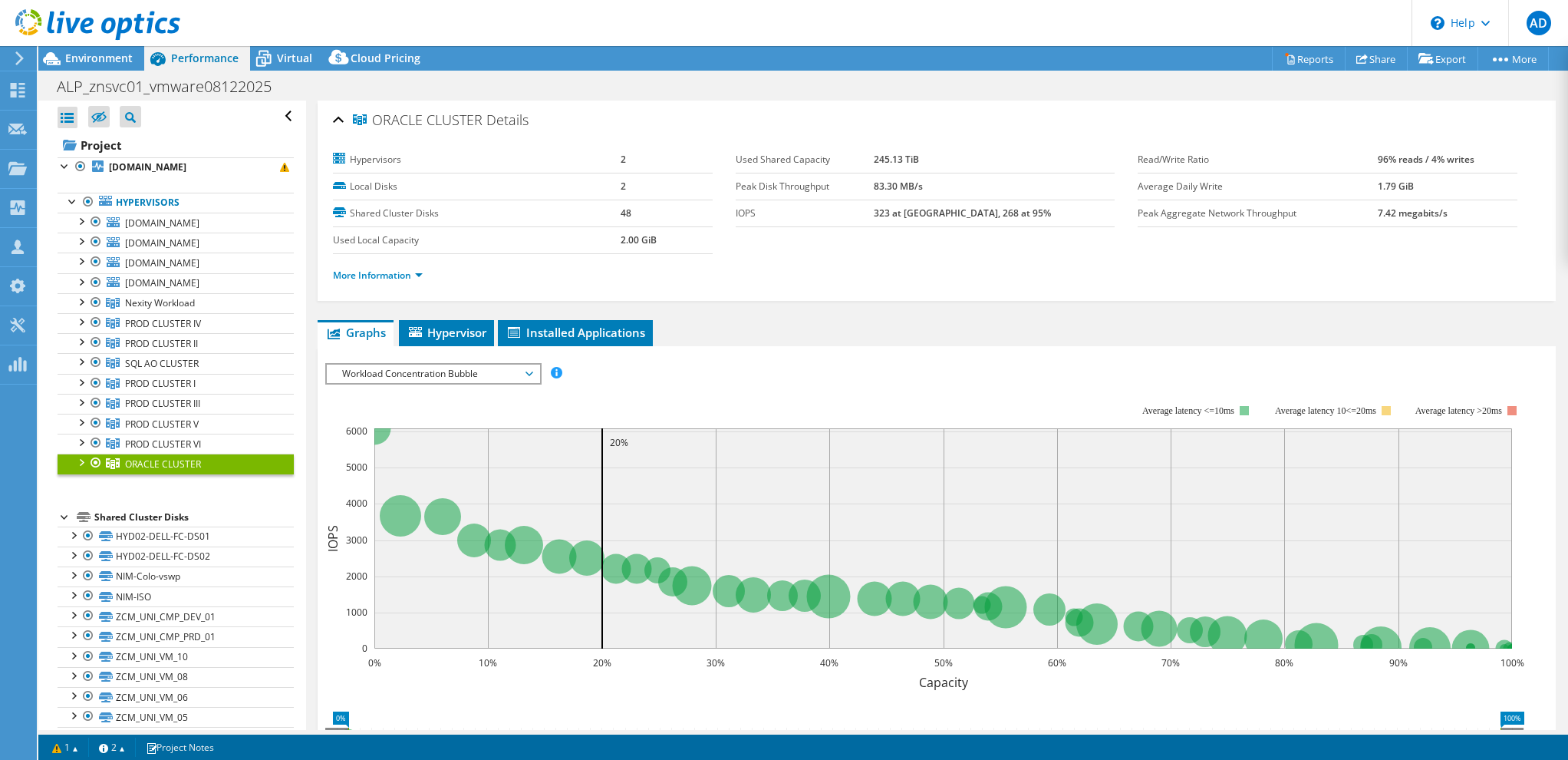
click at [792, 255] on div "More Information" at bounding box center [936, 275] width 1207 height 43
click at [94, 57] on span "Environment" at bounding box center [99, 58] width 67 height 15
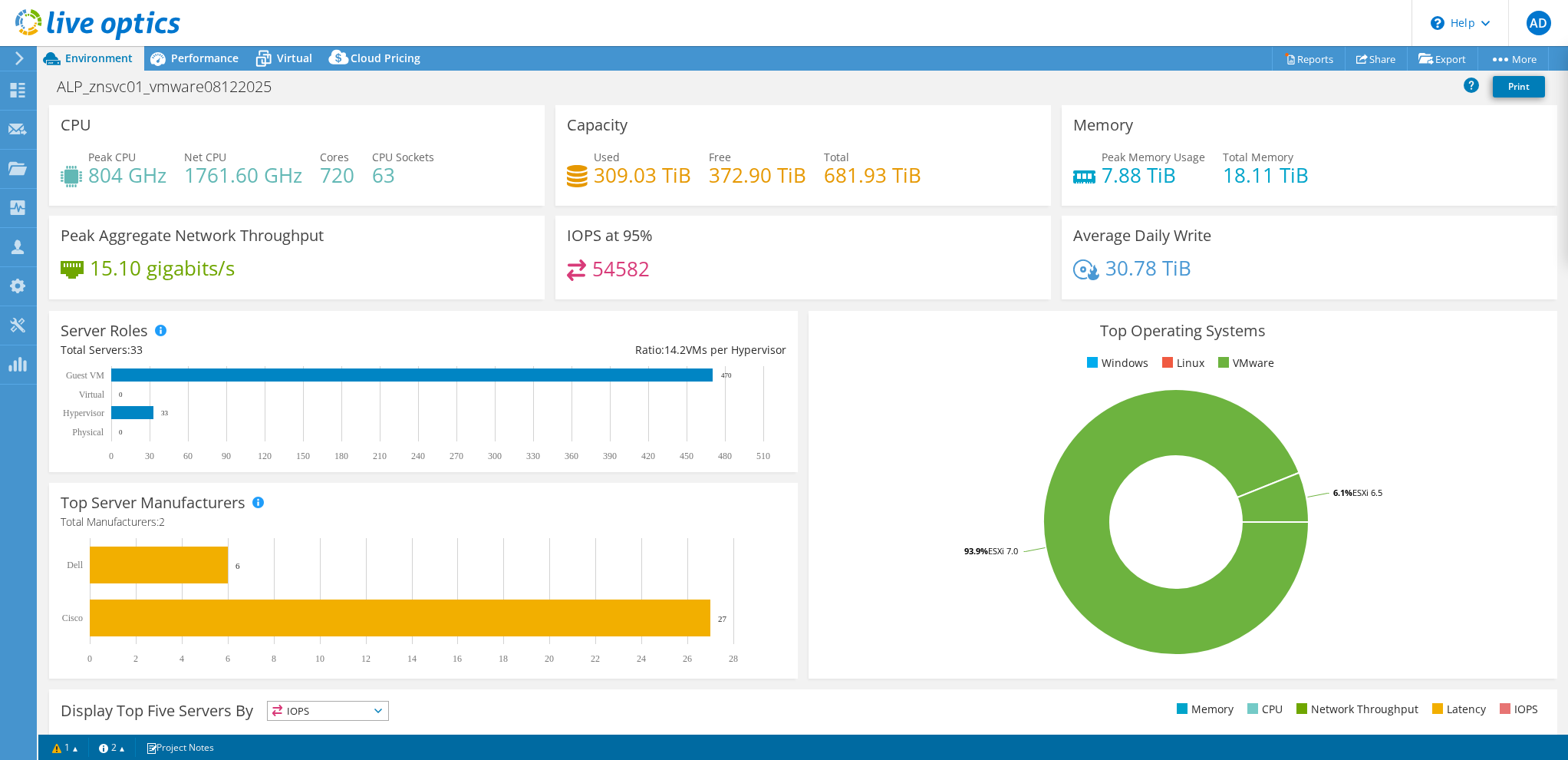
click at [583, 24] on header "AD Partner Team Member [PERSON_NAME] [EMAIL_ADDRESS][DOMAIN_NAME] redesign My P…" at bounding box center [784, 23] width 1568 height 46
click at [764, 40] on header "AD Partner Team Member [PERSON_NAME] [EMAIL_ADDRESS][DOMAIN_NAME] redesign My P…" at bounding box center [784, 23] width 1568 height 46
click at [197, 66] on div "Performance" at bounding box center [197, 58] width 106 height 25
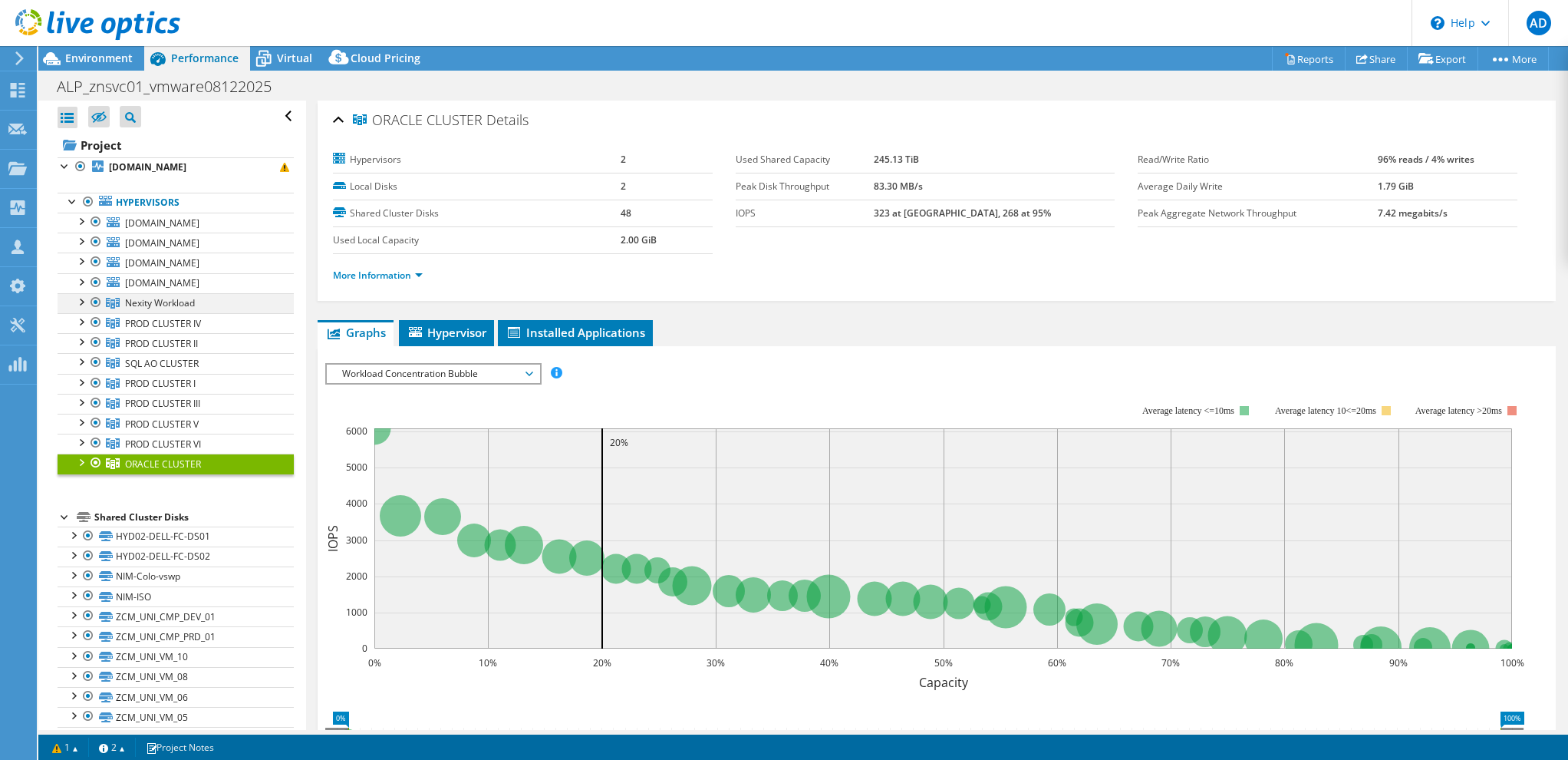
click at [81, 298] on div at bounding box center [80, 301] width 15 height 15
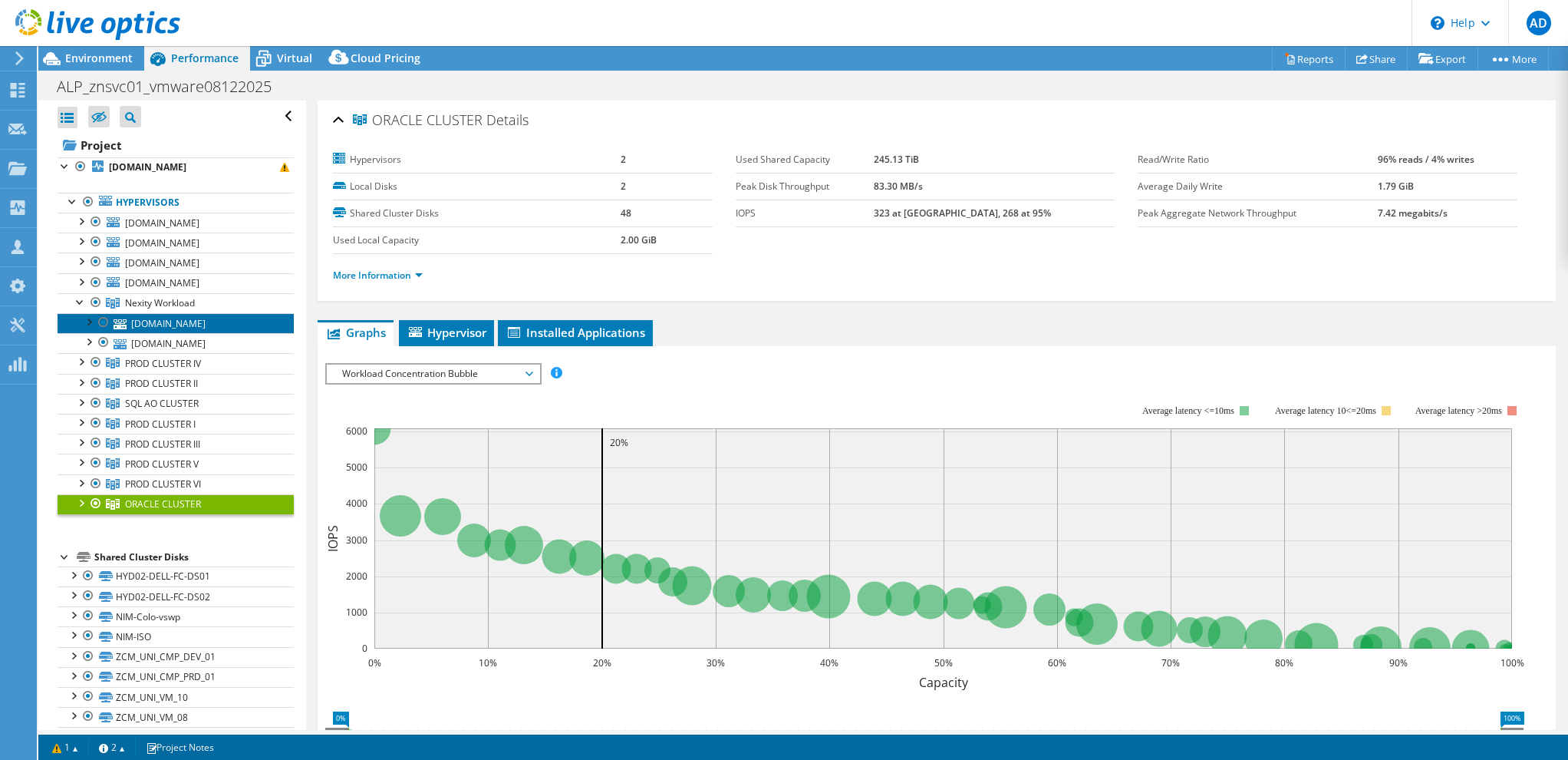
click at [168, 320] on link "[DOMAIN_NAME]" at bounding box center [175, 324] width 236 height 20
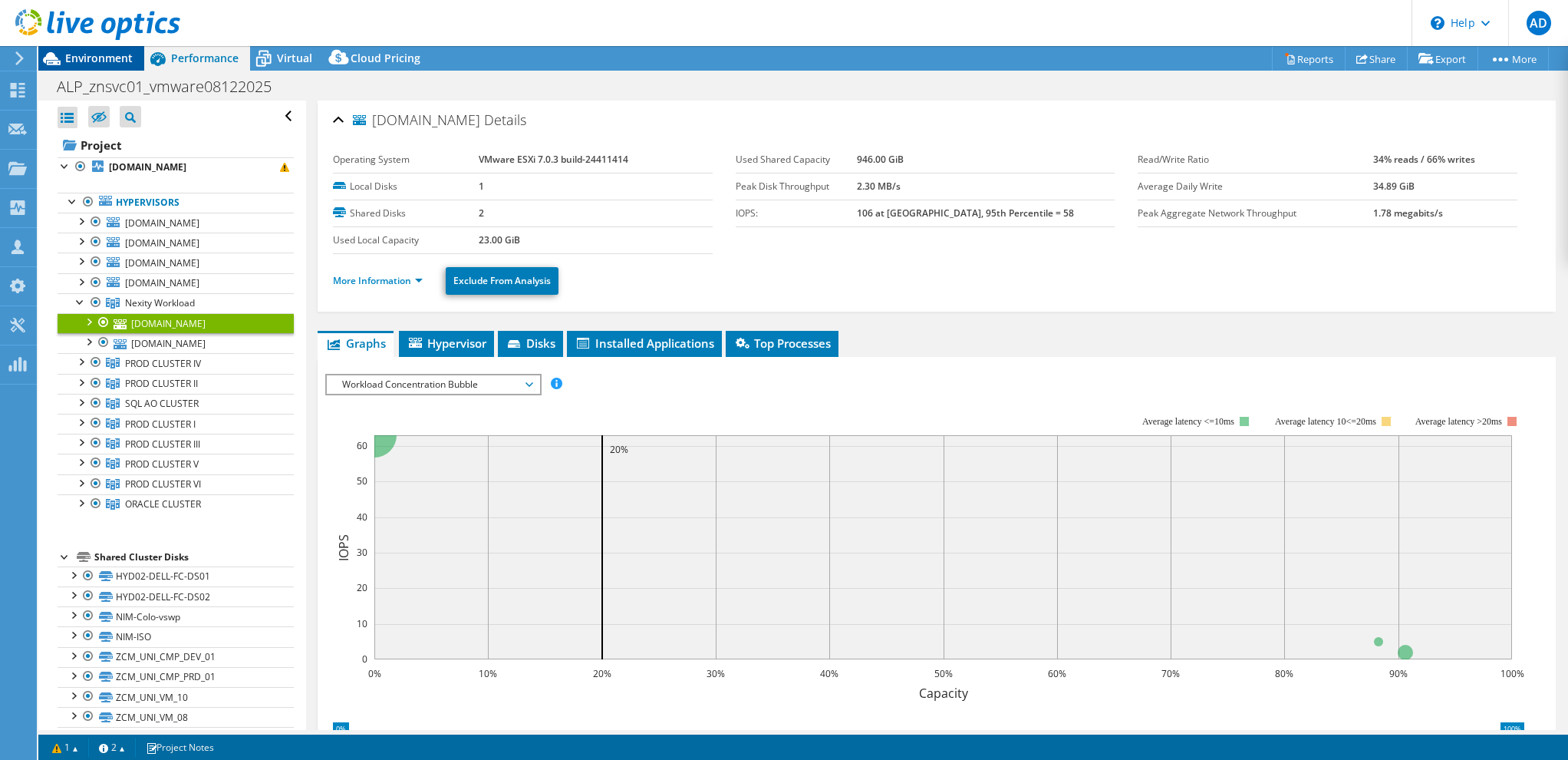
click at [103, 56] on span "Environment" at bounding box center [99, 58] width 67 height 15
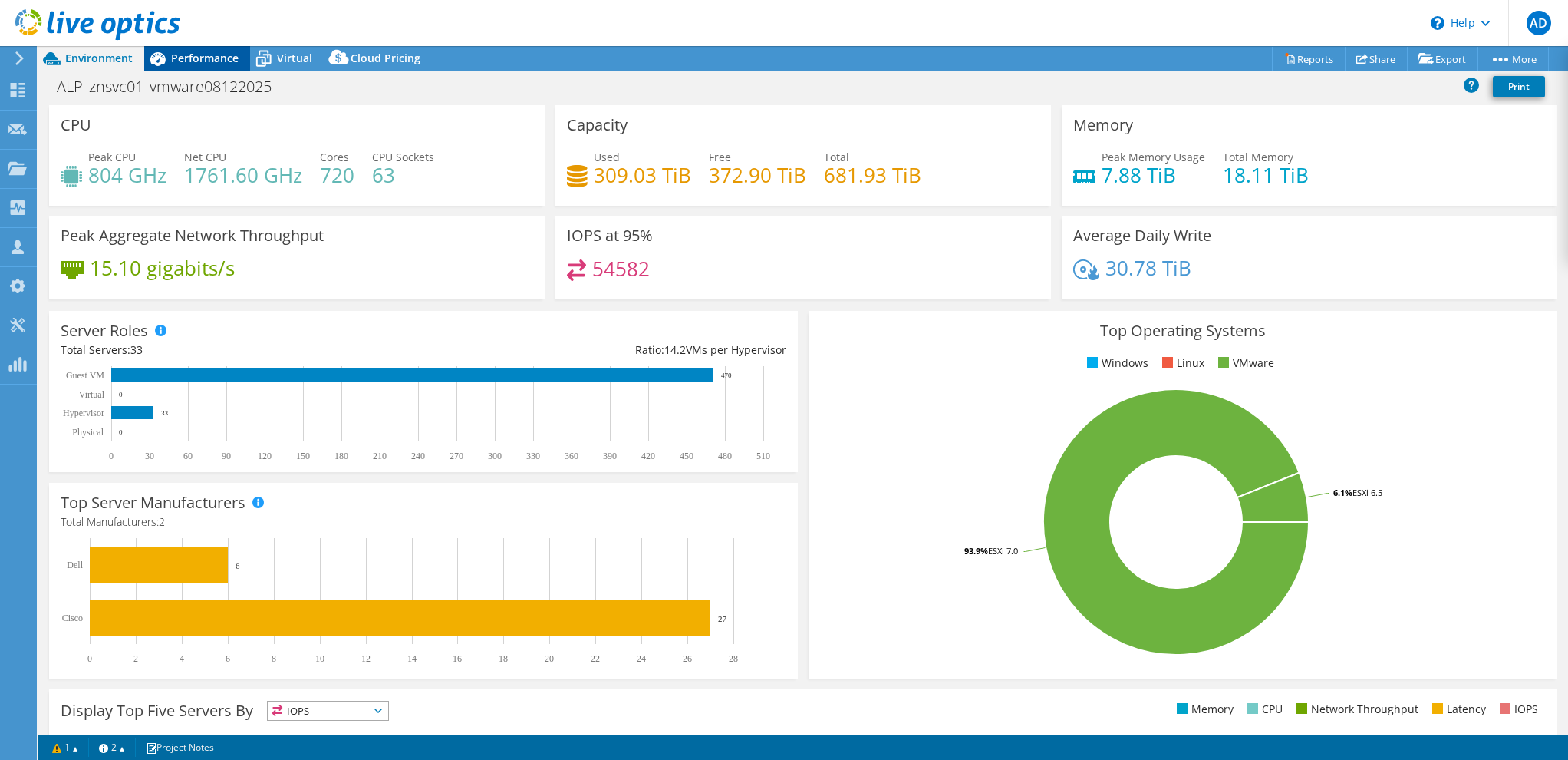
click at [207, 68] on div "Performance" at bounding box center [197, 58] width 106 height 25
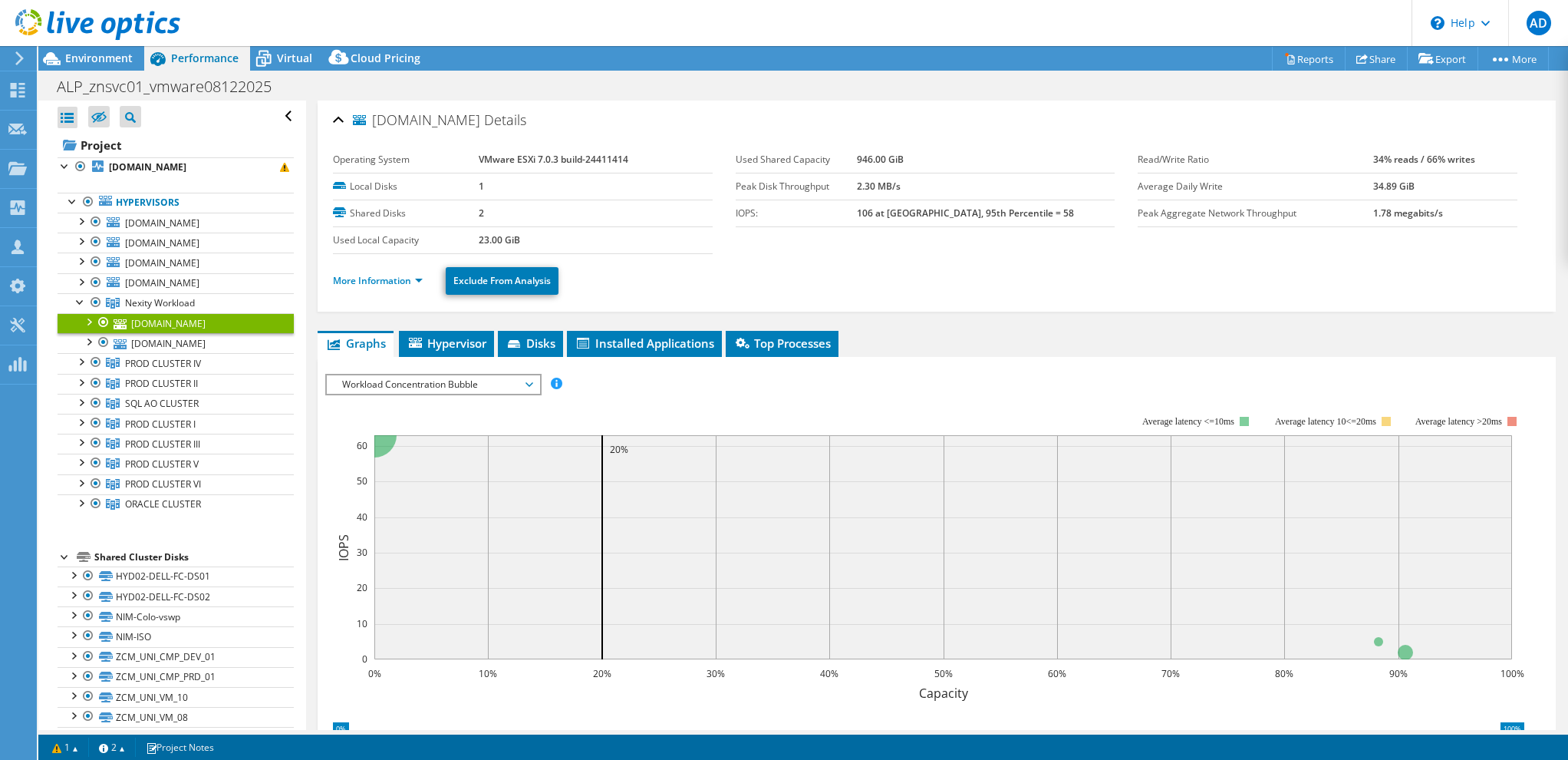
click at [853, 293] on ul "More Information Exclude From Analysis" at bounding box center [936, 279] width 1207 height 32
click at [645, 95] on div "ALP_znsvc01_vmware08122025 Print" at bounding box center [803, 86] width 1530 height 28
